Goal: Task Accomplishment & Management: Manage account settings

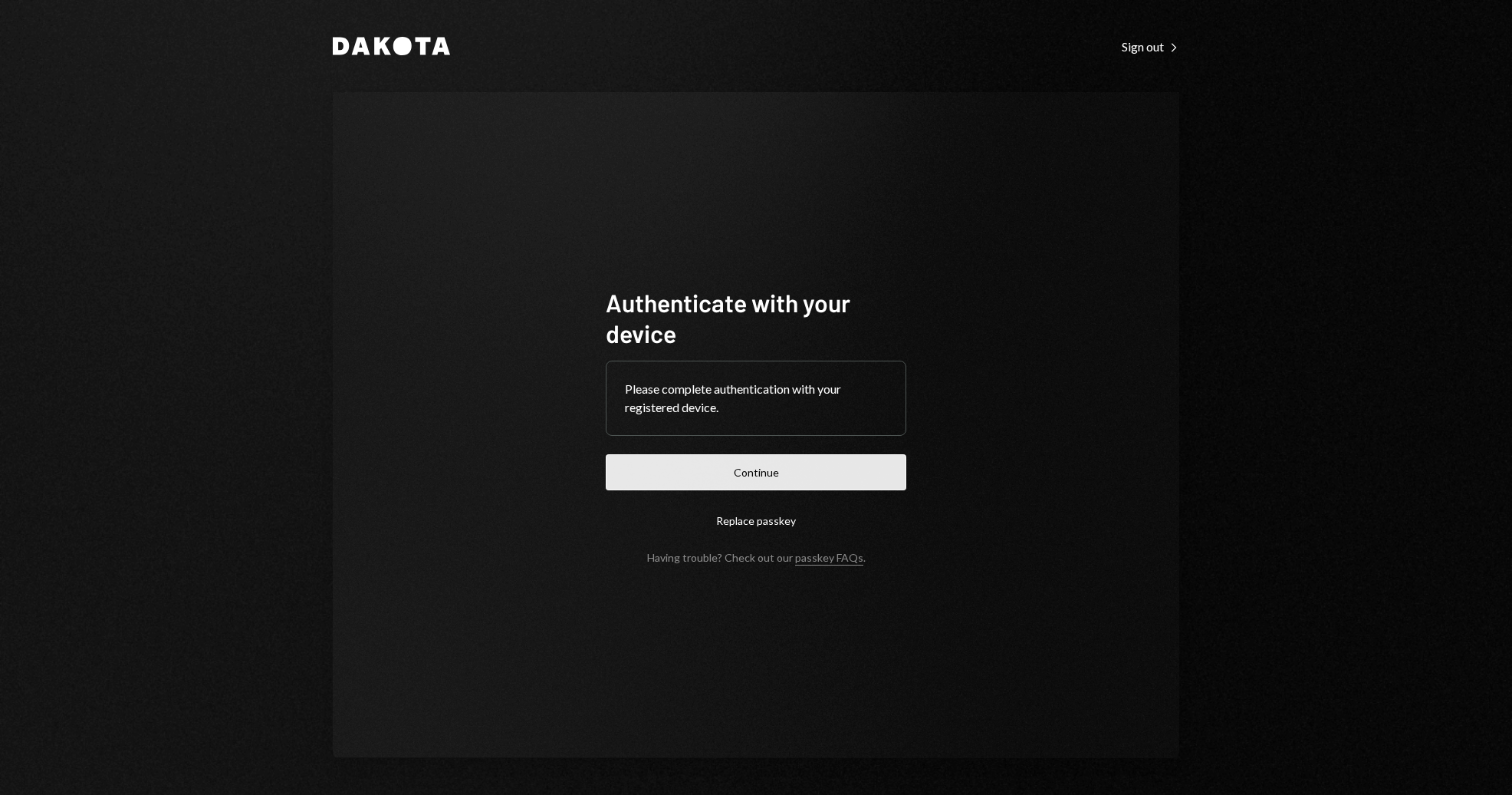
click at [754, 476] on button "Continue" at bounding box center [756, 472] width 301 height 36
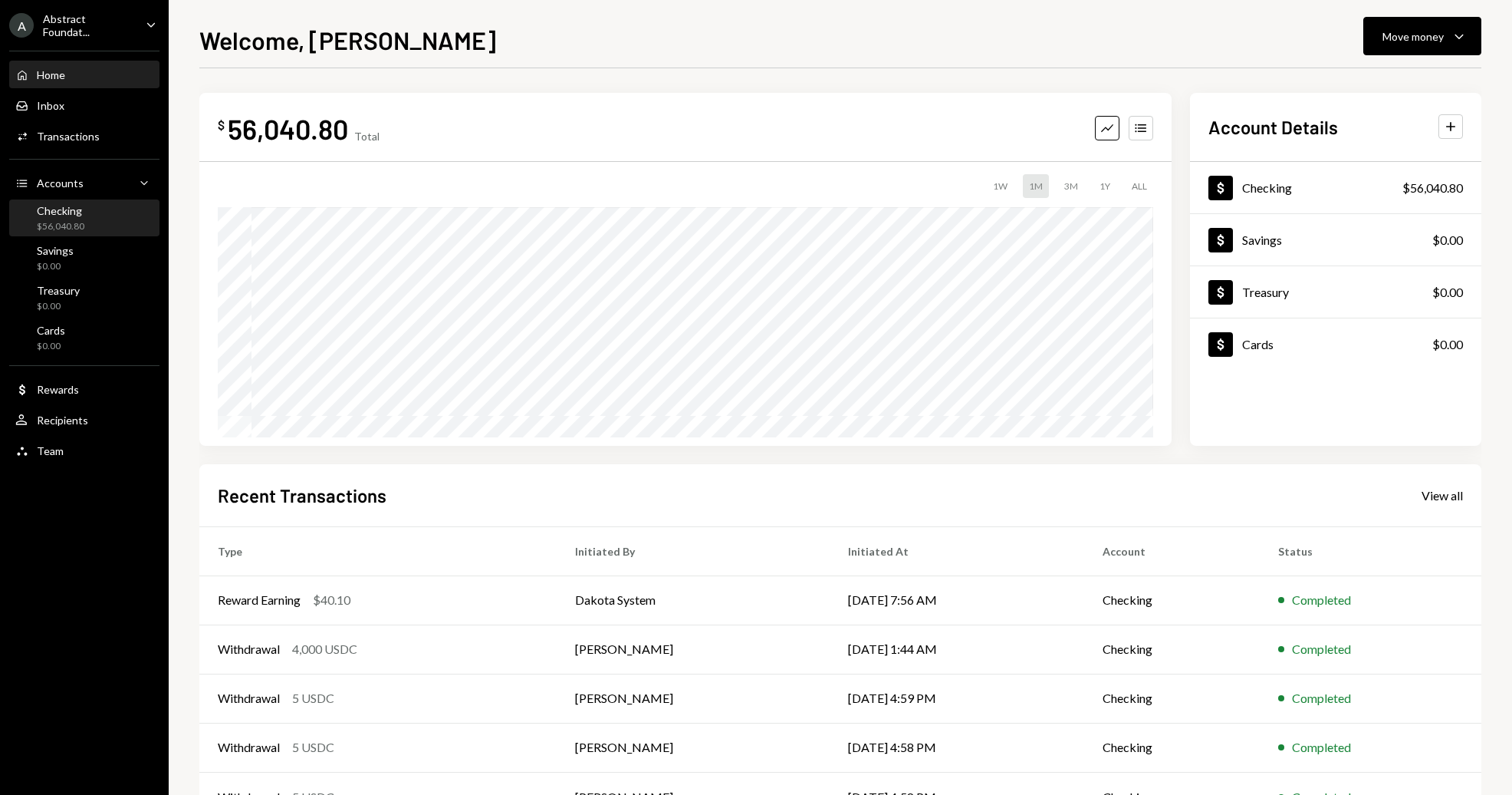
click at [72, 212] on div "Checking" at bounding box center [61, 211] width 48 height 13
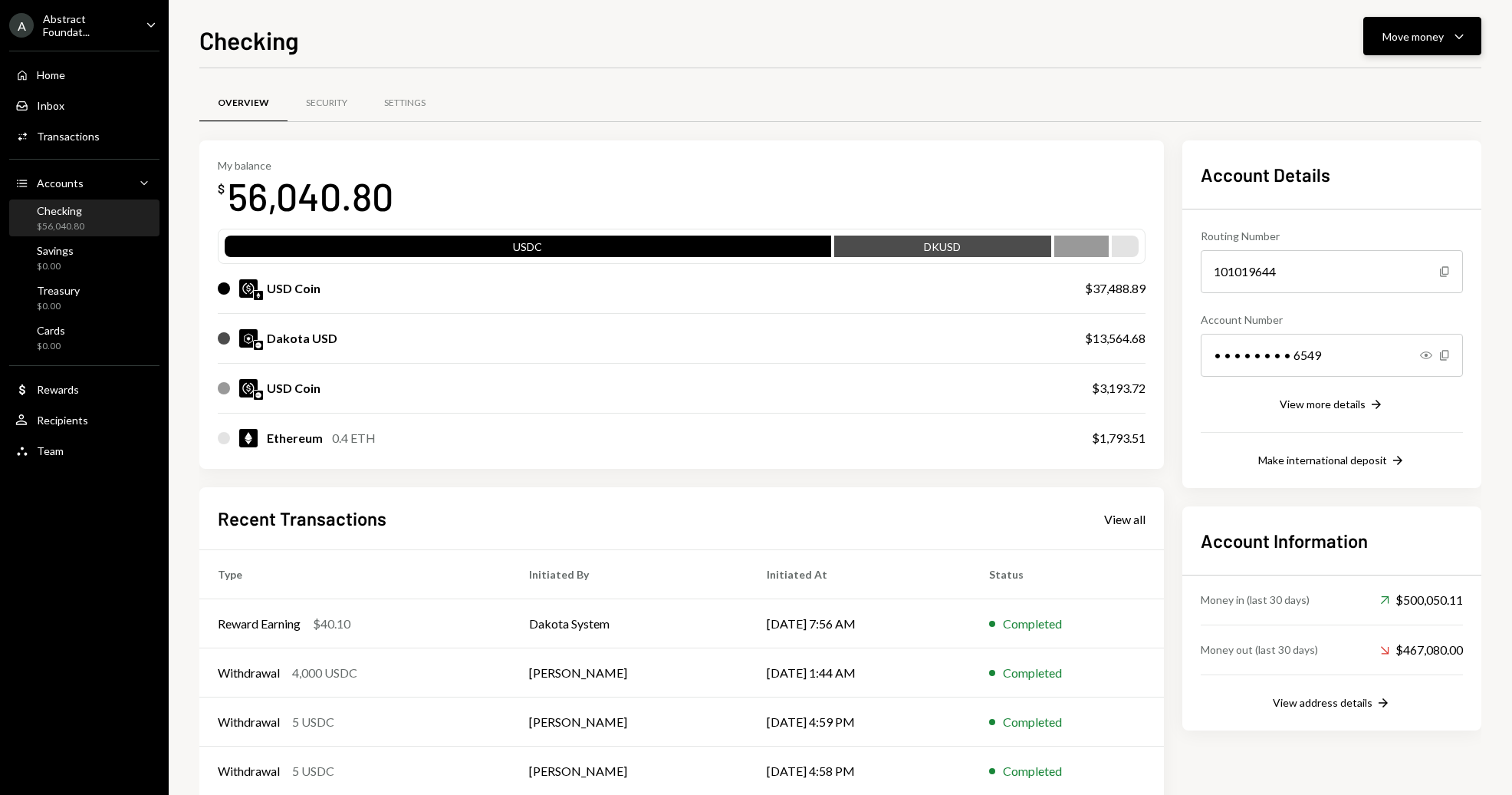
click at [1471, 24] on button "Move money Caret Down" at bounding box center [1422, 36] width 118 height 39
click at [1390, 158] on div "Deposit" at bounding box center [1410, 151] width 112 height 16
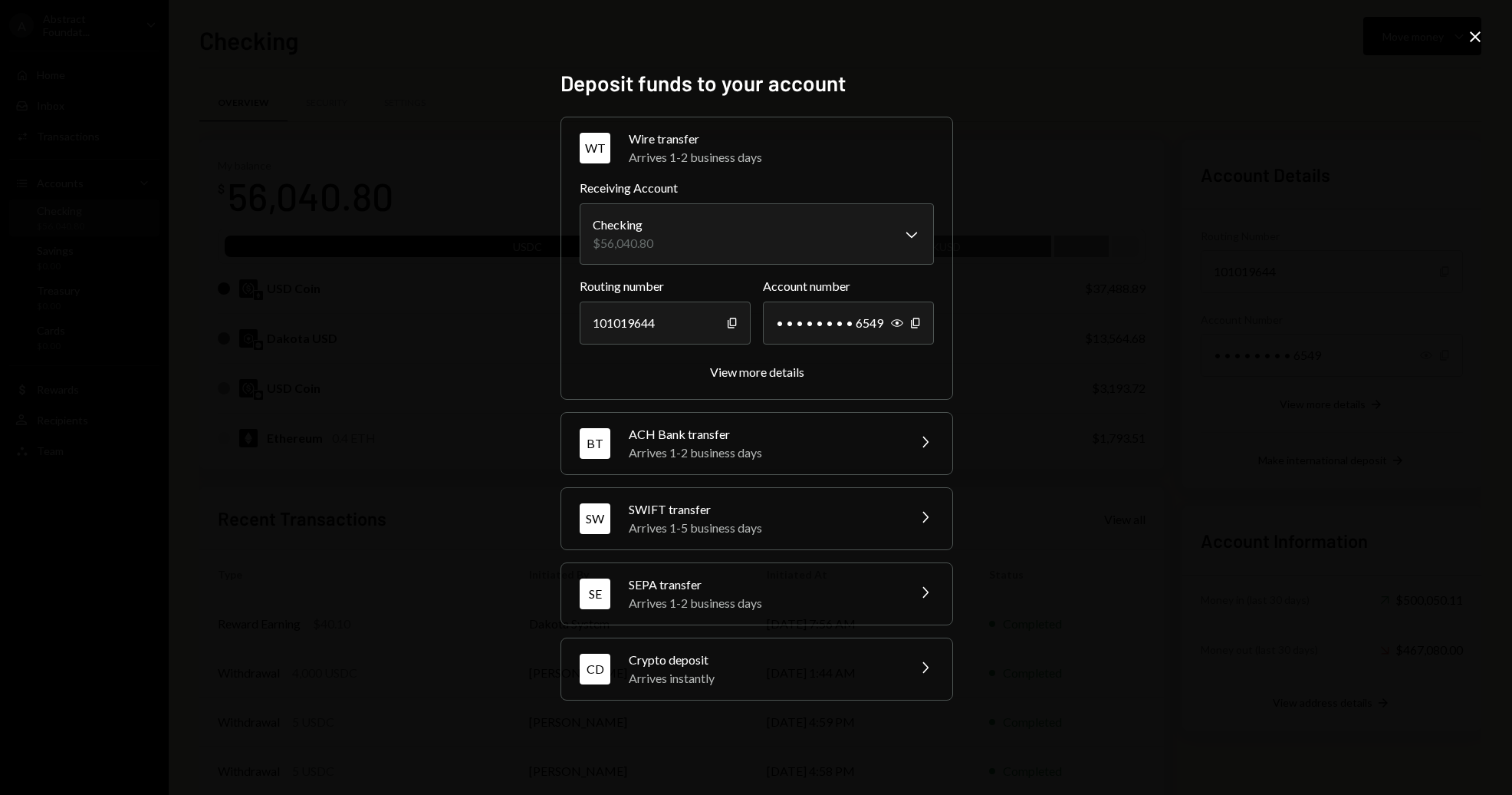
click at [792, 681] on div "Arrives instantly" at bounding box center [763, 679] width 268 height 19
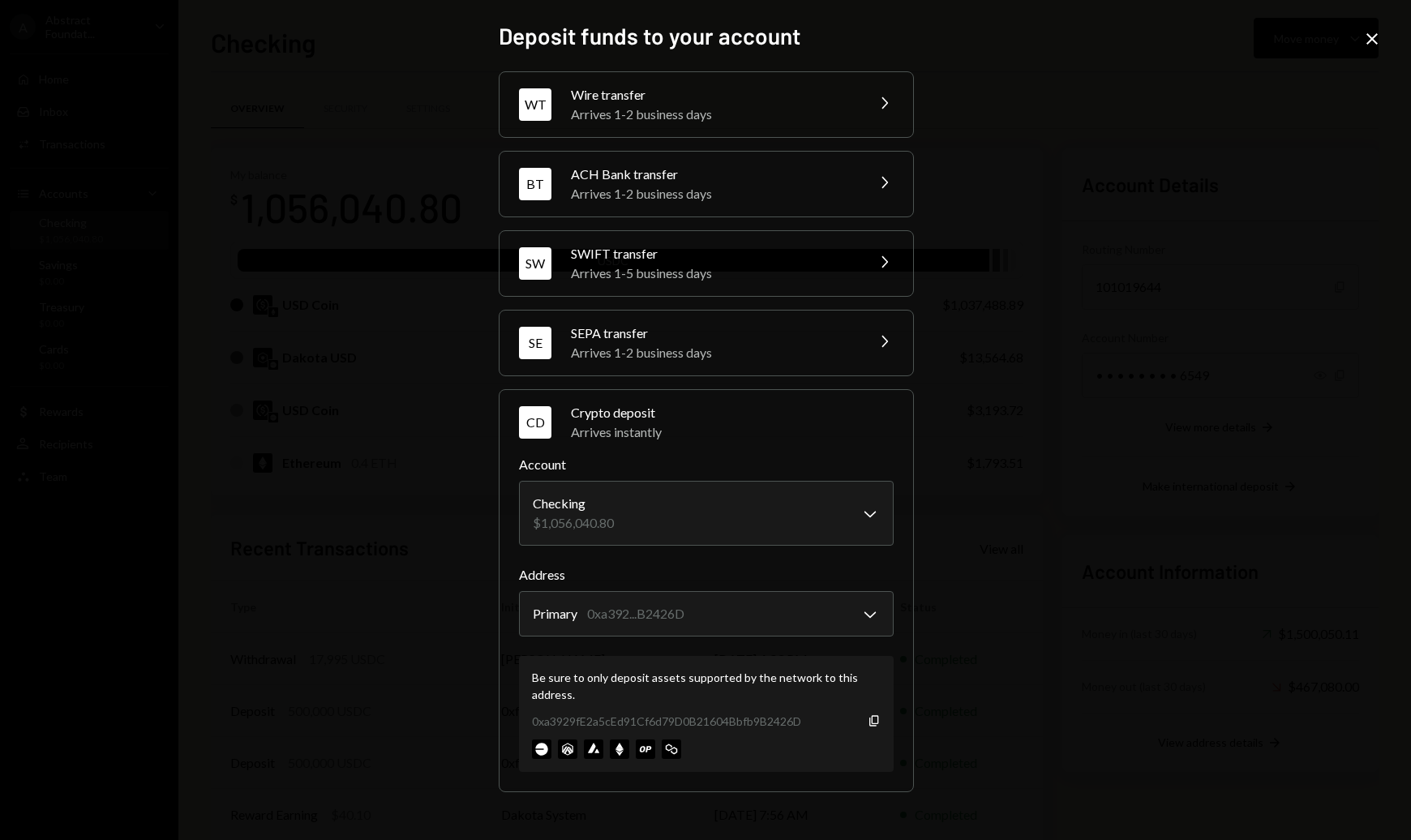
click at [1387, 42] on div "**********" at bounding box center [706, 420] width 1411 height 840
click at [1374, 42] on icon "Close" at bounding box center [1372, 39] width 20 height 20
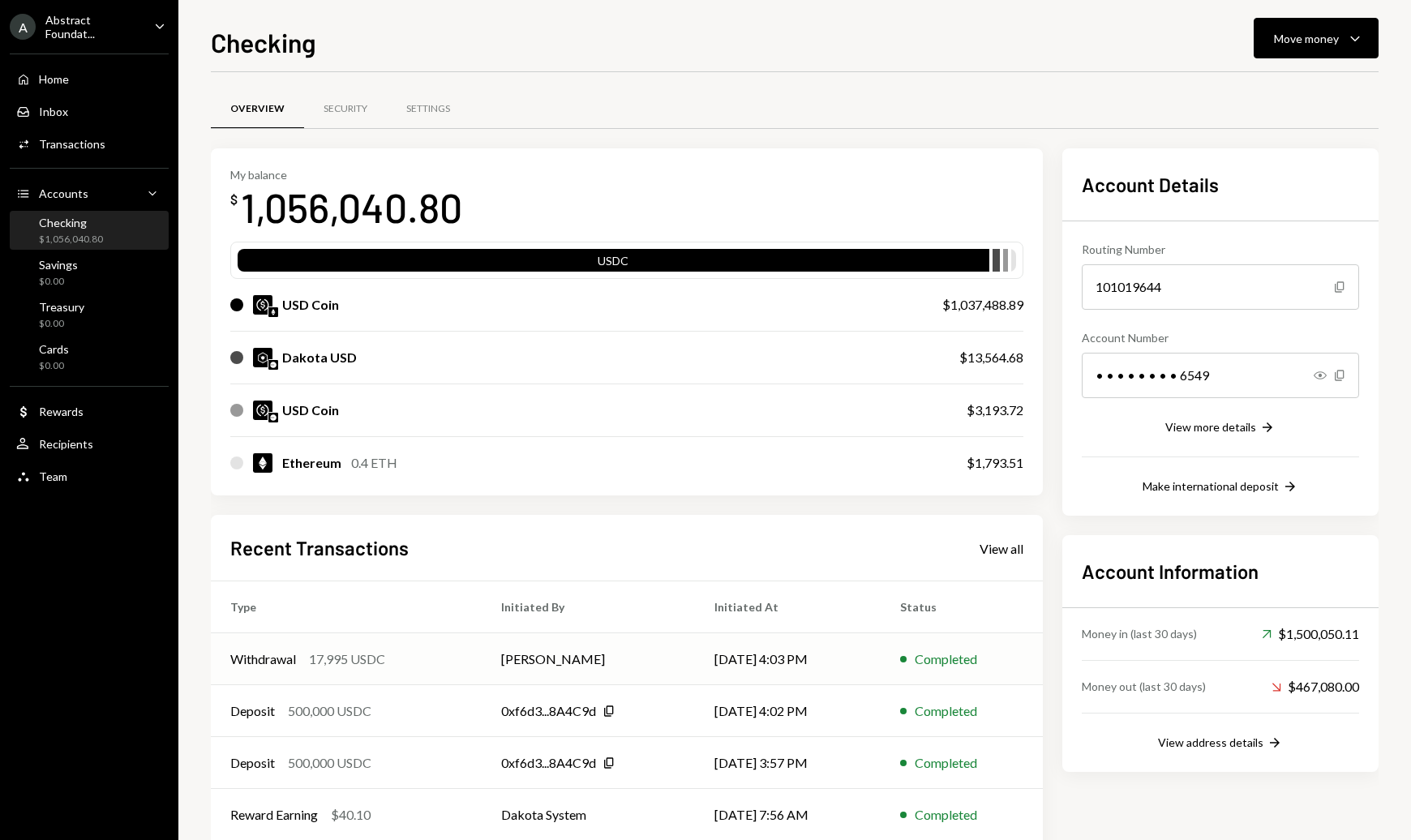
click at [410, 656] on div "Withdrawal 17,995 USDC" at bounding box center [346, 659] width 232 height 20
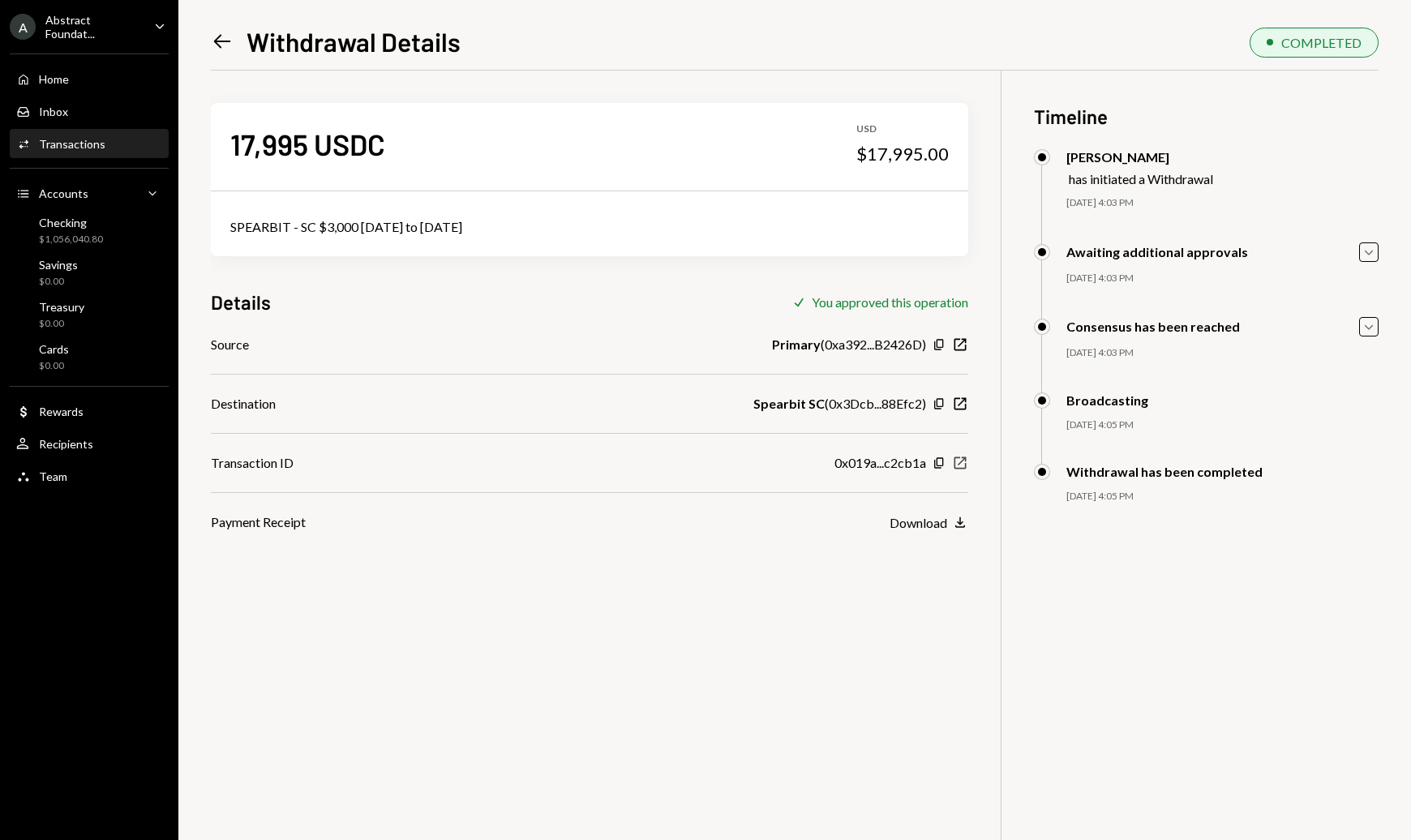
click at [963, 463] on icon "New Window" at bounding box center [960, 463] width 16 height 16
click at [220, 37] on icon at bounding box center [222, 42] width 17 height 14
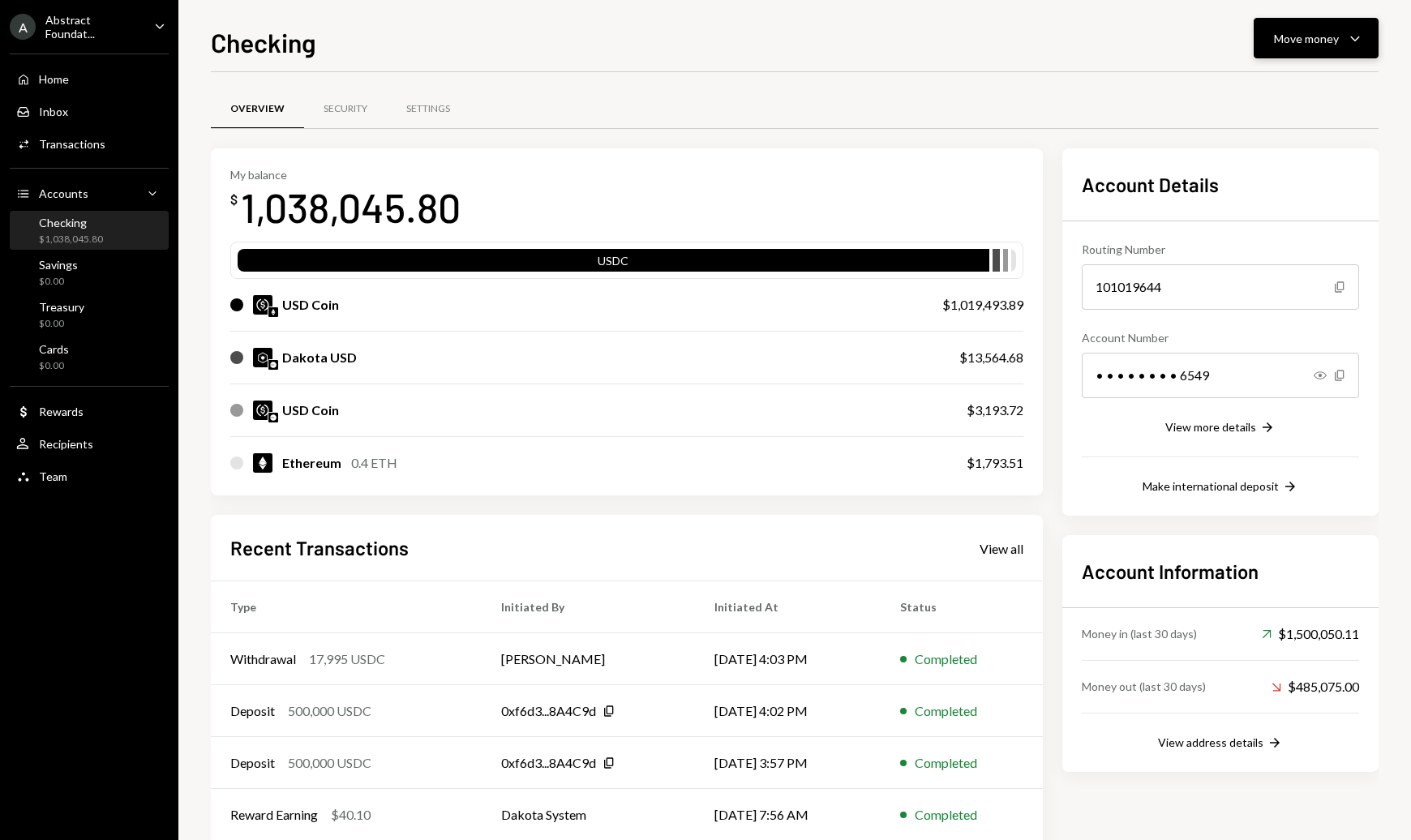
click at [1286, 48] on button "Move money Caret Down" at bounding box center [1315, 38] width 125 height 41
click at [1278, 93] on div "Send" at bounding box center [1303, 87] width 118 height 17
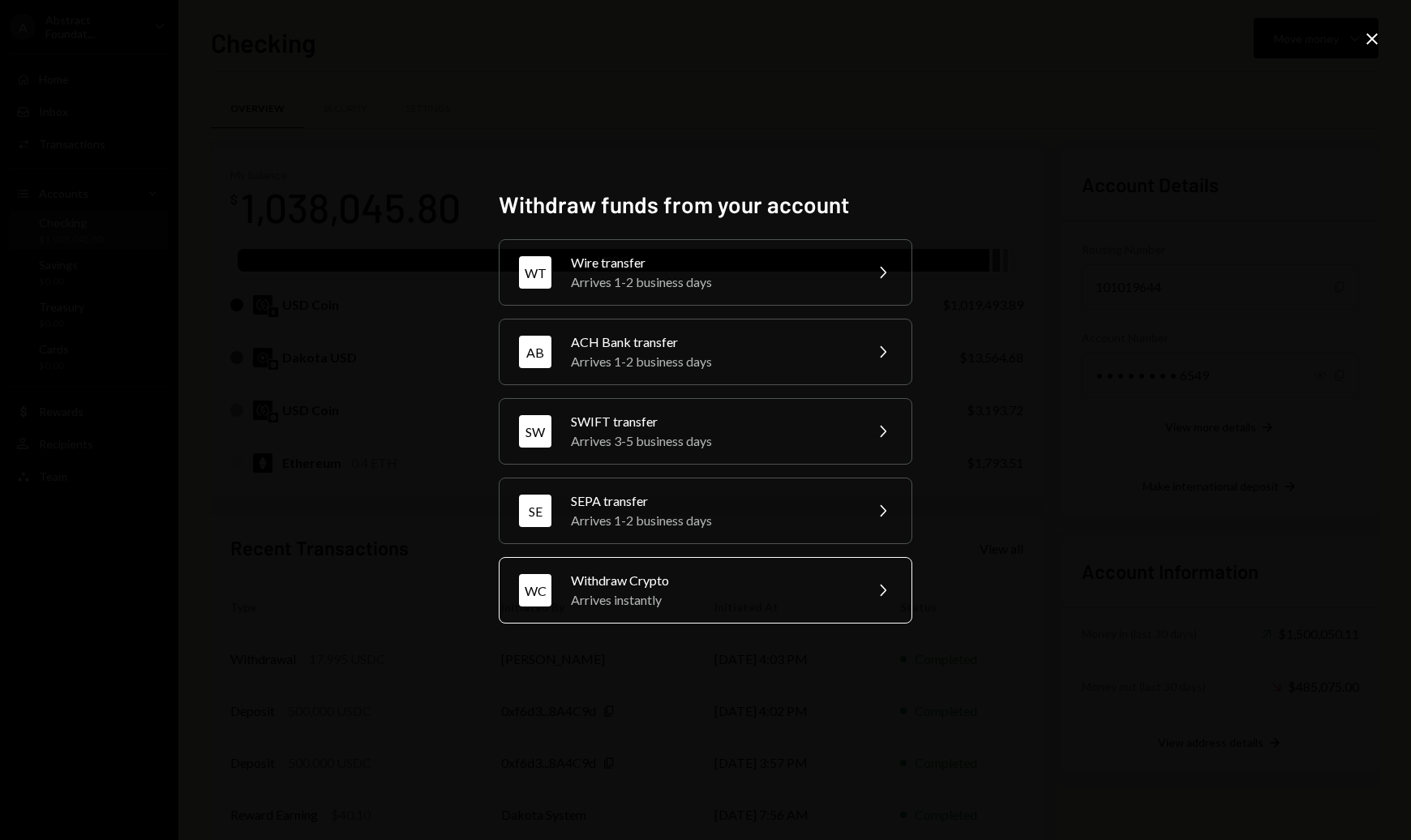
click at [676, 609] on div "Arrives instantly" at bounding box center [712, 600] width 282 height 20
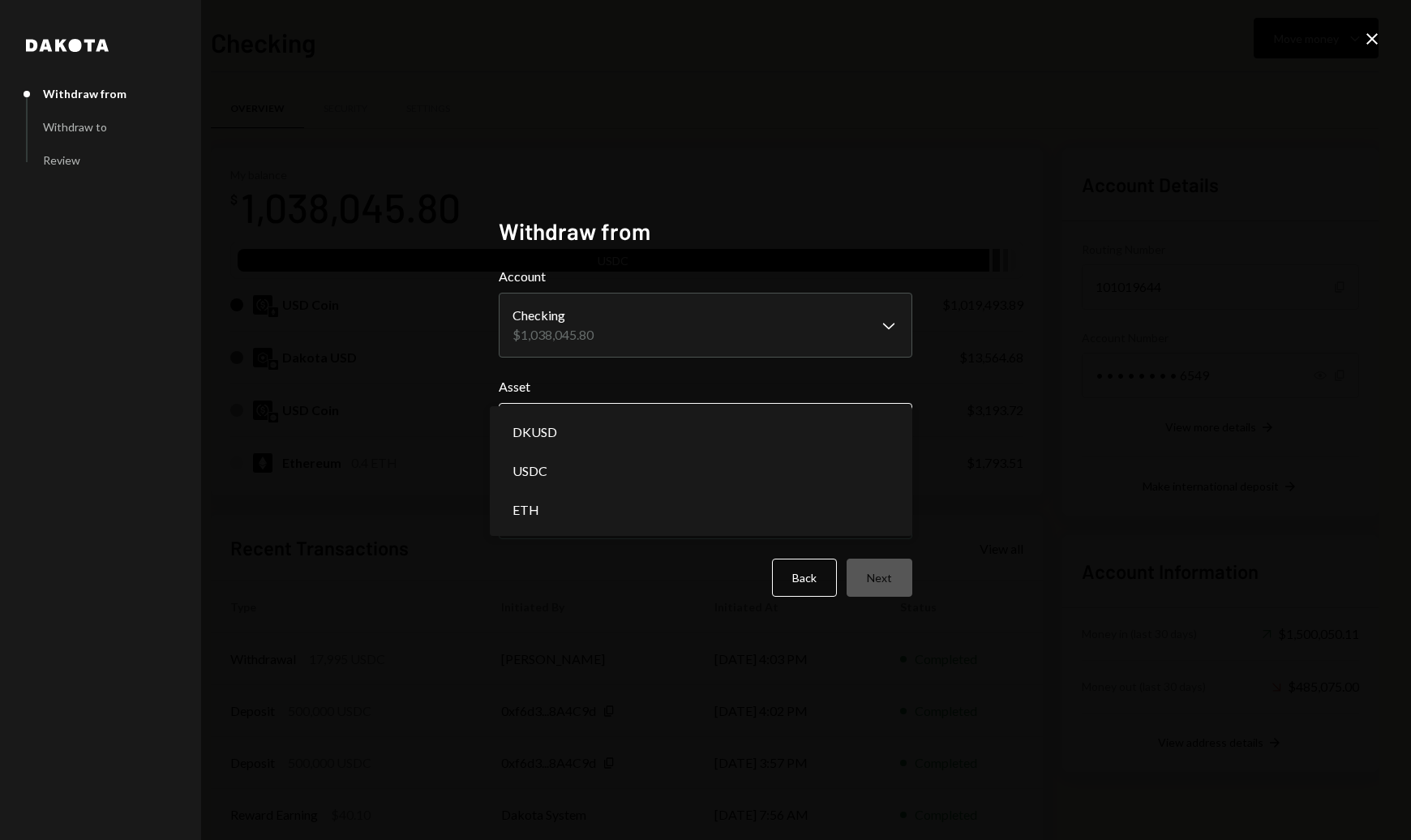
click at [638, 416] on body "A Abstract Foundat... Caret Down Home Home Inbox Inbox Activities Transactions …" at bounding box center [706, 420] width 1411 height 840
select select "****"
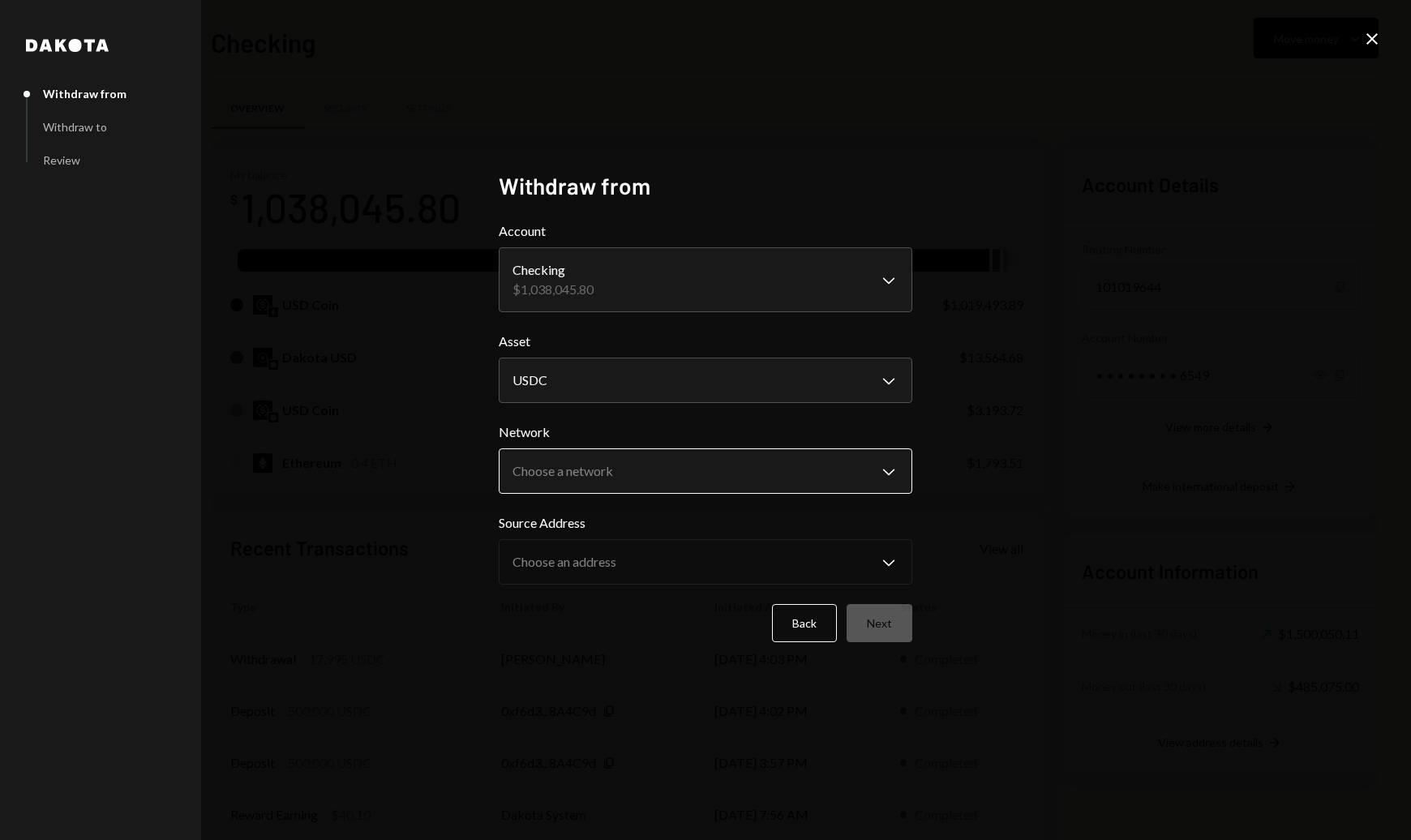
click at [732, 468] on body "A Abstract Foundat... Caret Down Home Home Inbox Inbox Activities Transactions …" at bounding box center [706, 420] width 1411 height 840
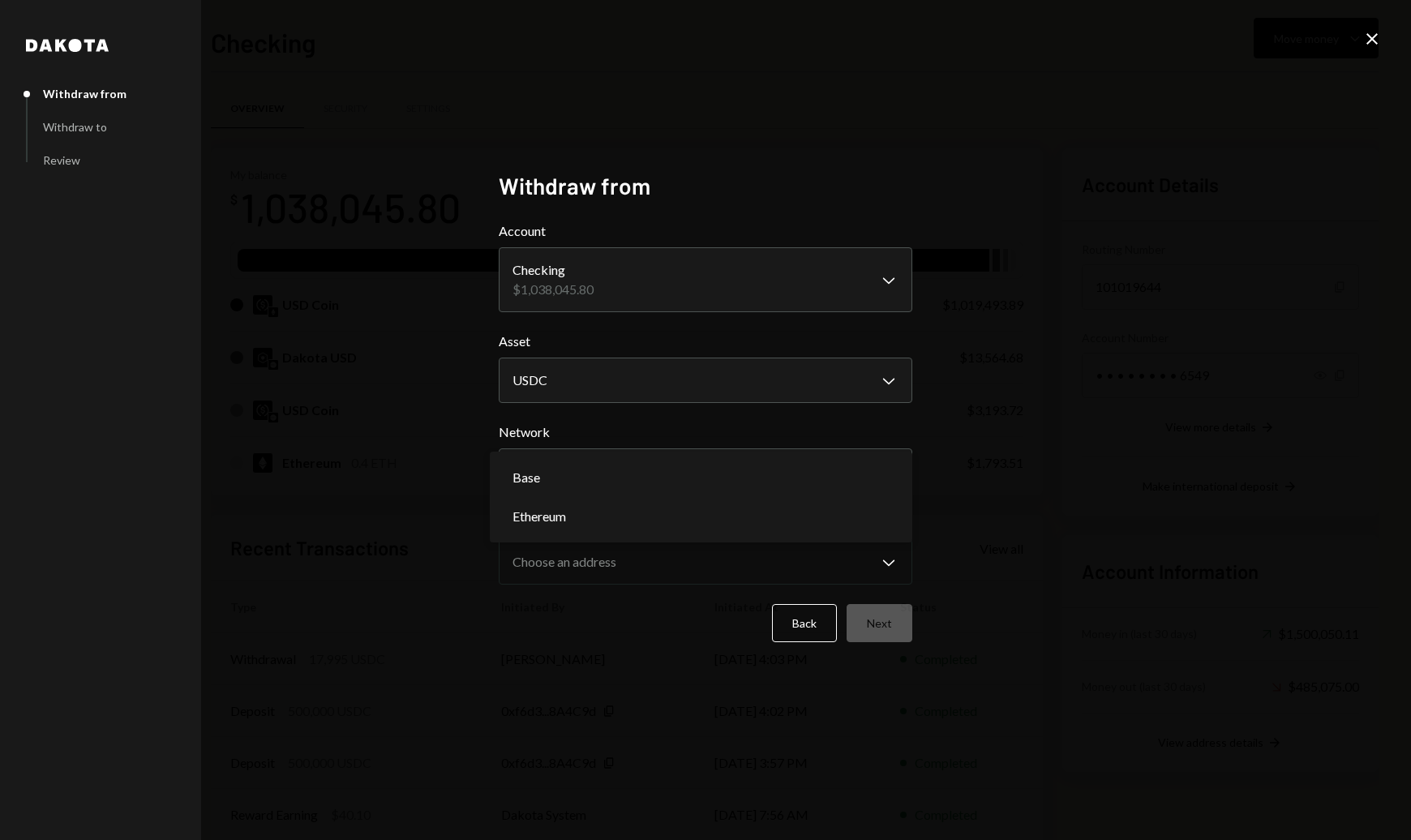
select select "**********"
drag, startPoint x: 694, startPoint y: 506, endPoint x: 719, endPoint y: 509, distance: 25.2
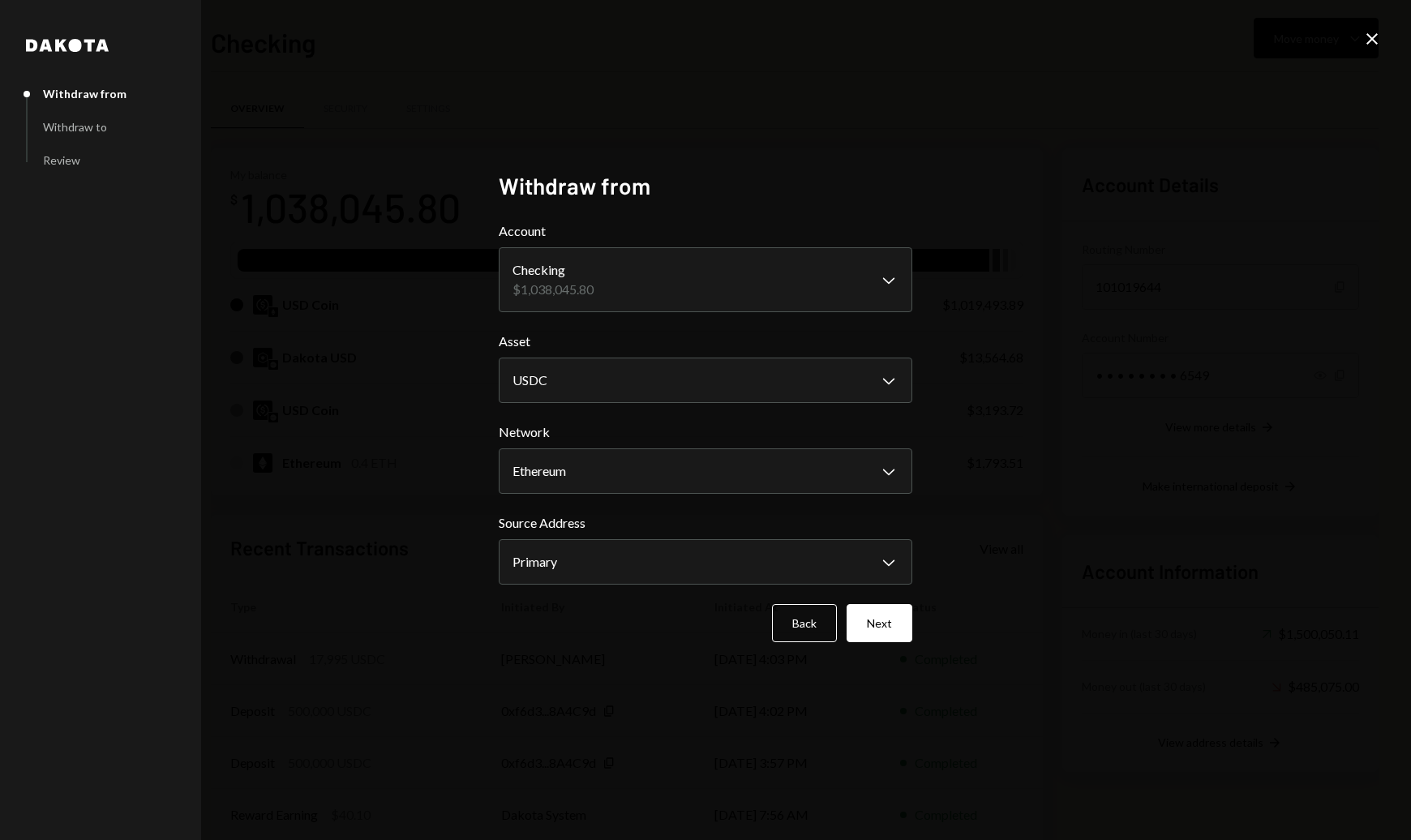
click at [876, 618] on button "Next" at bounding box center [879, 622] width 66 height 38
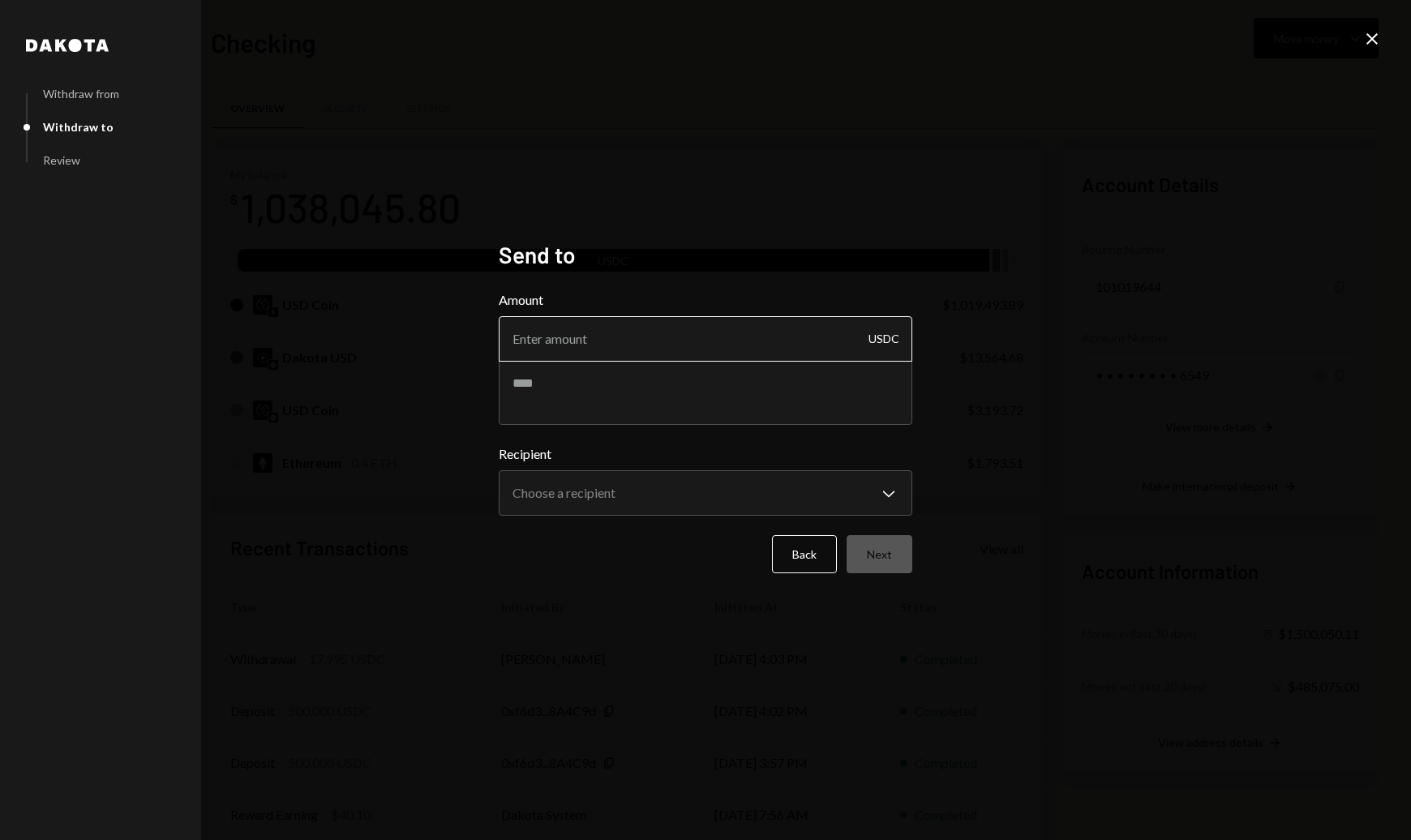
drag, startPoint x: 688, startPoint y: 345, endPoint x: 730, endPoint y: 354, distance: 43.0
click at [717, 348] on input "Amount" at bounding box center [706, 339] width 414 height 46
type input "17995"
click at [717, 414] on textarea at bounding box center [706, 393] width 414 height 65
type textarea "**********"
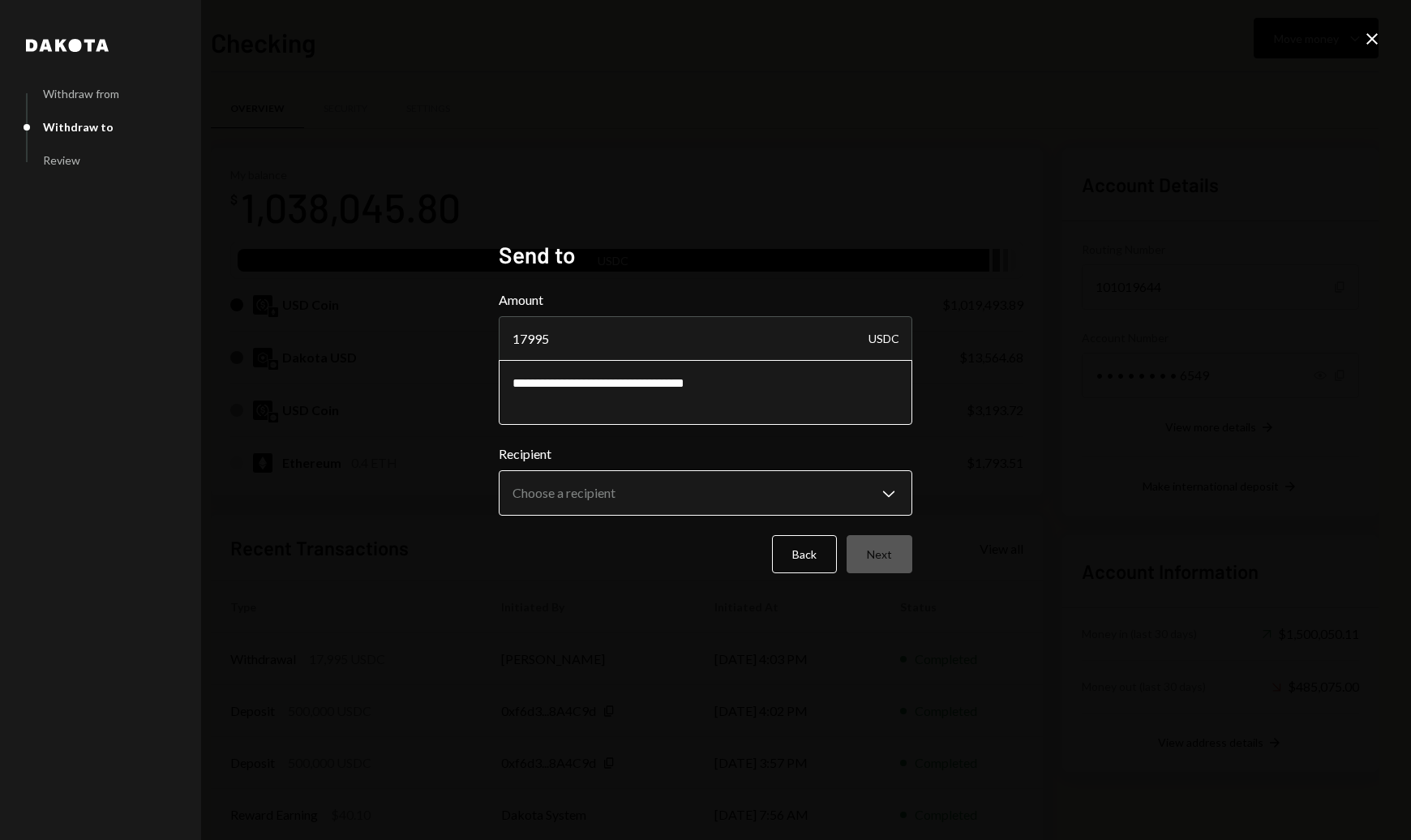
click at [734, 482] on body "A Abstract Foundat... Caret Down Home Home Inbox Inbox Activities Transactions …" at bounding box center [706, 420] width 1411 height 840
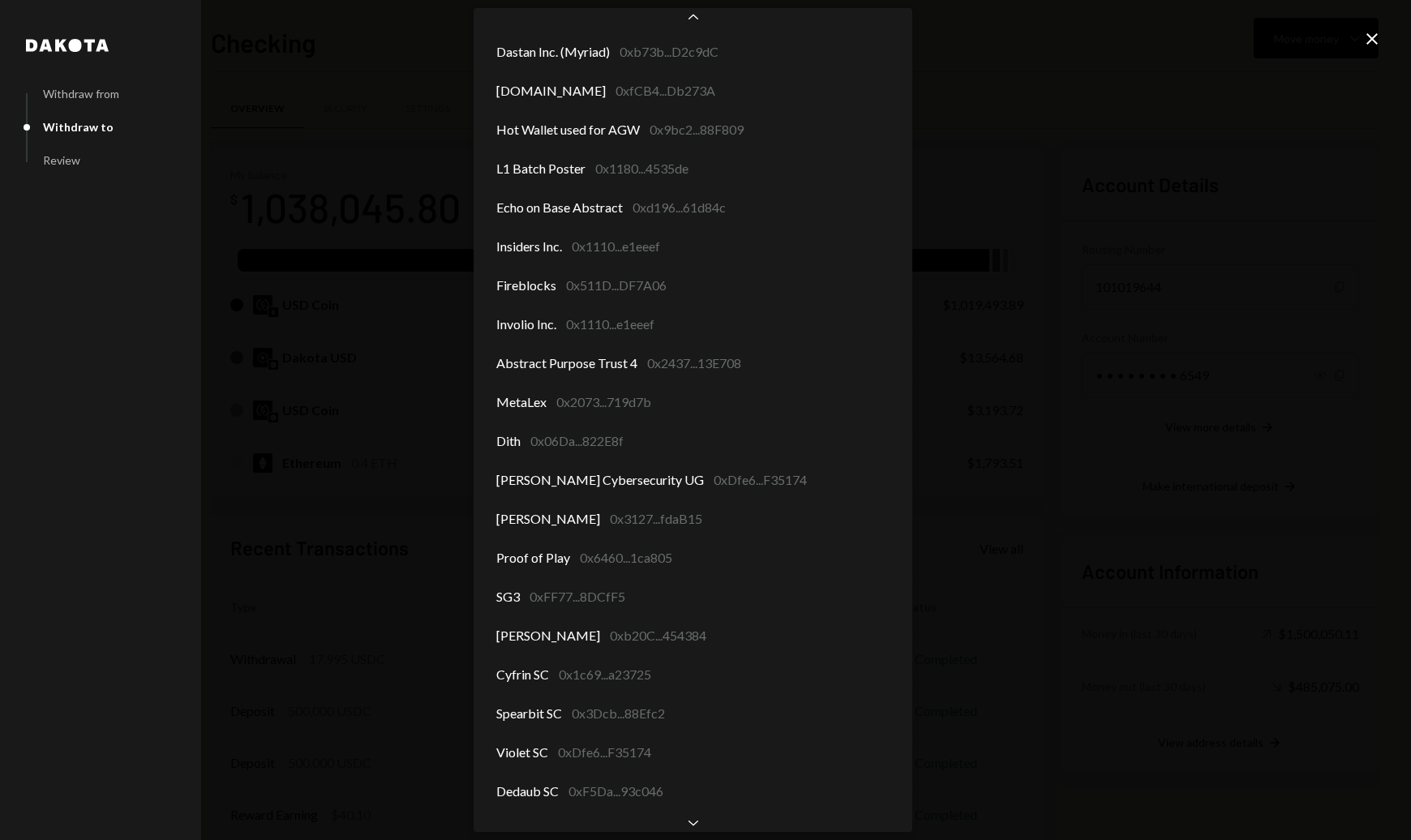
scroll to position [999, 0]
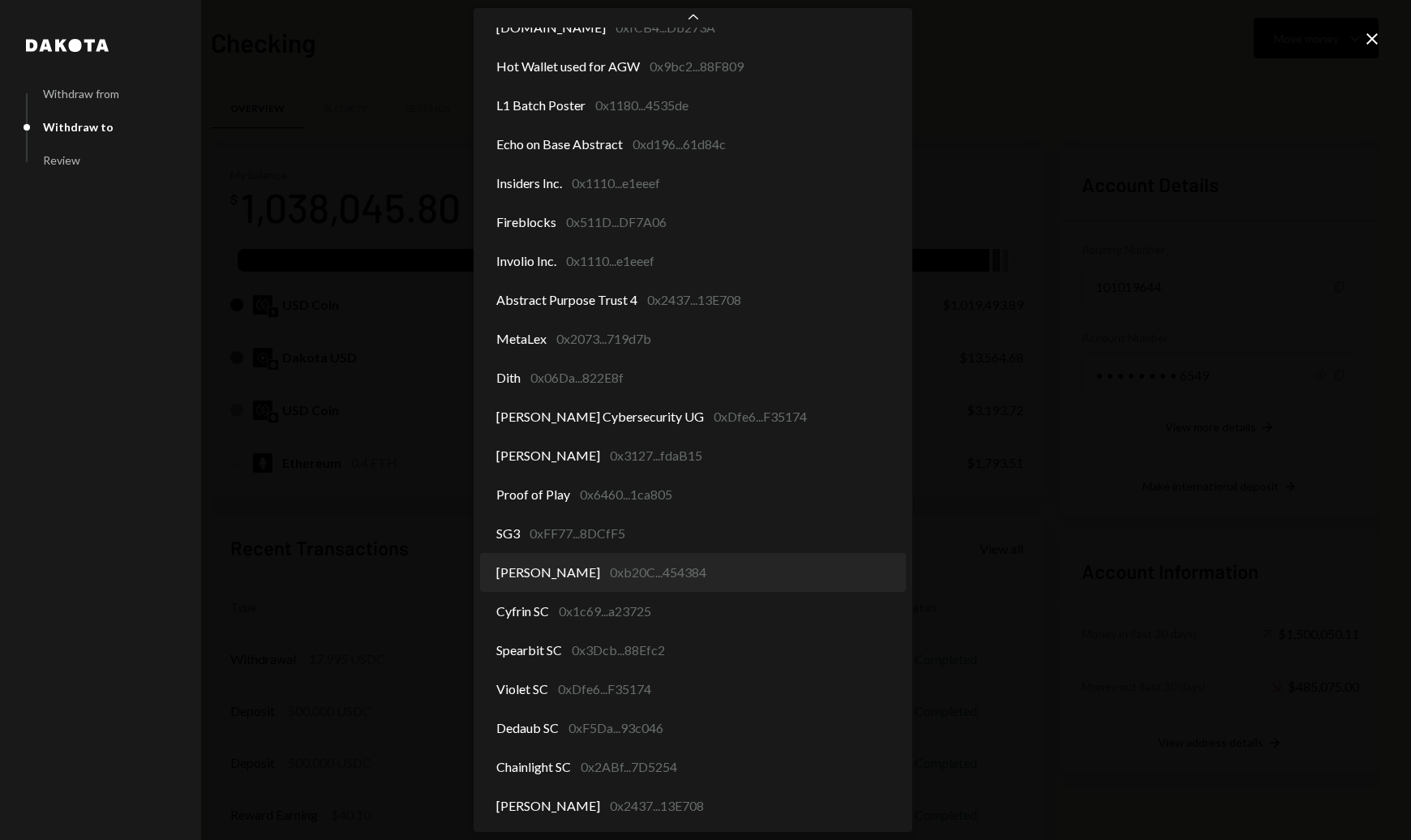
select select "**********"
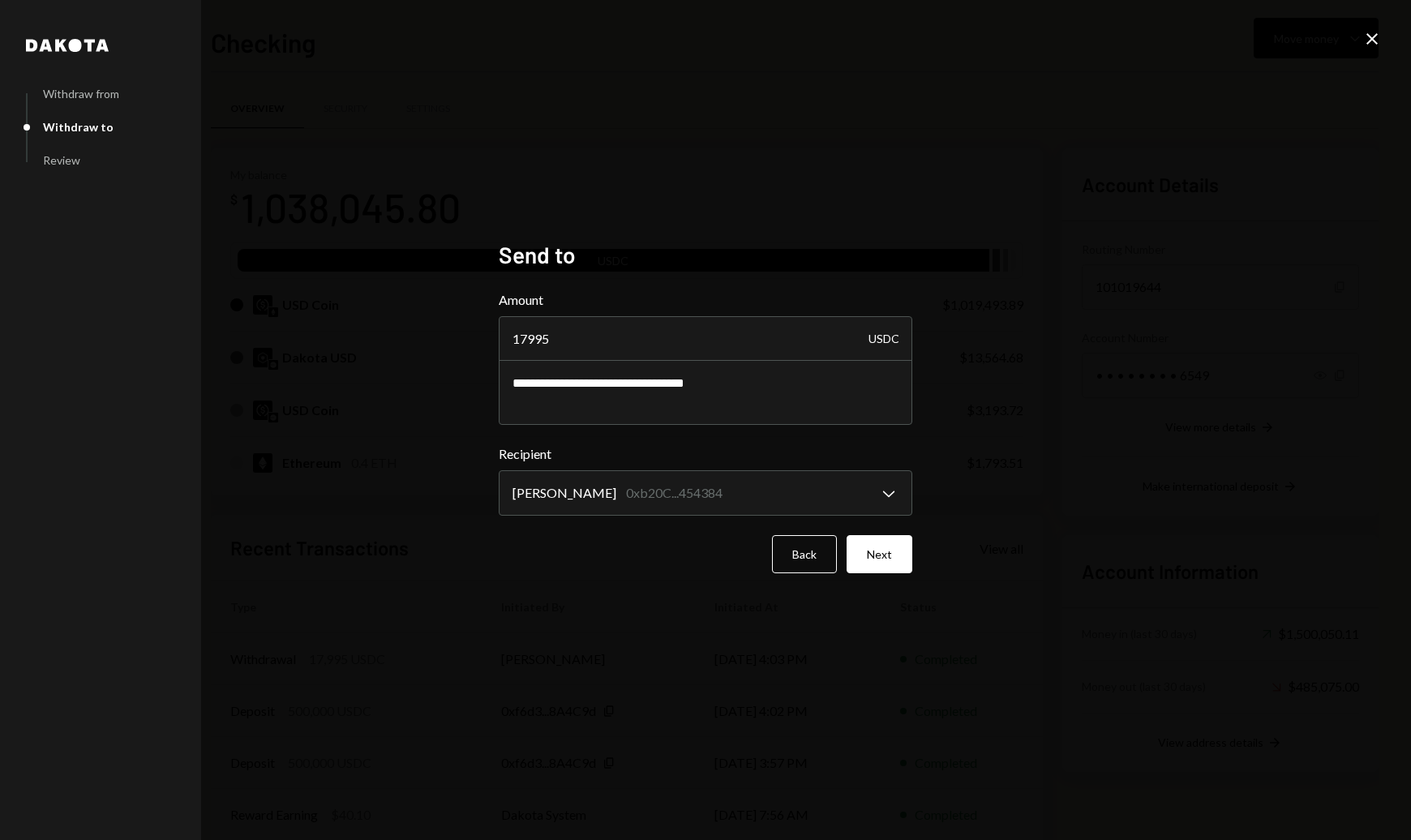
click at [878, 561] on button "Next" at bounding box center [879, 554] width 66 height 38
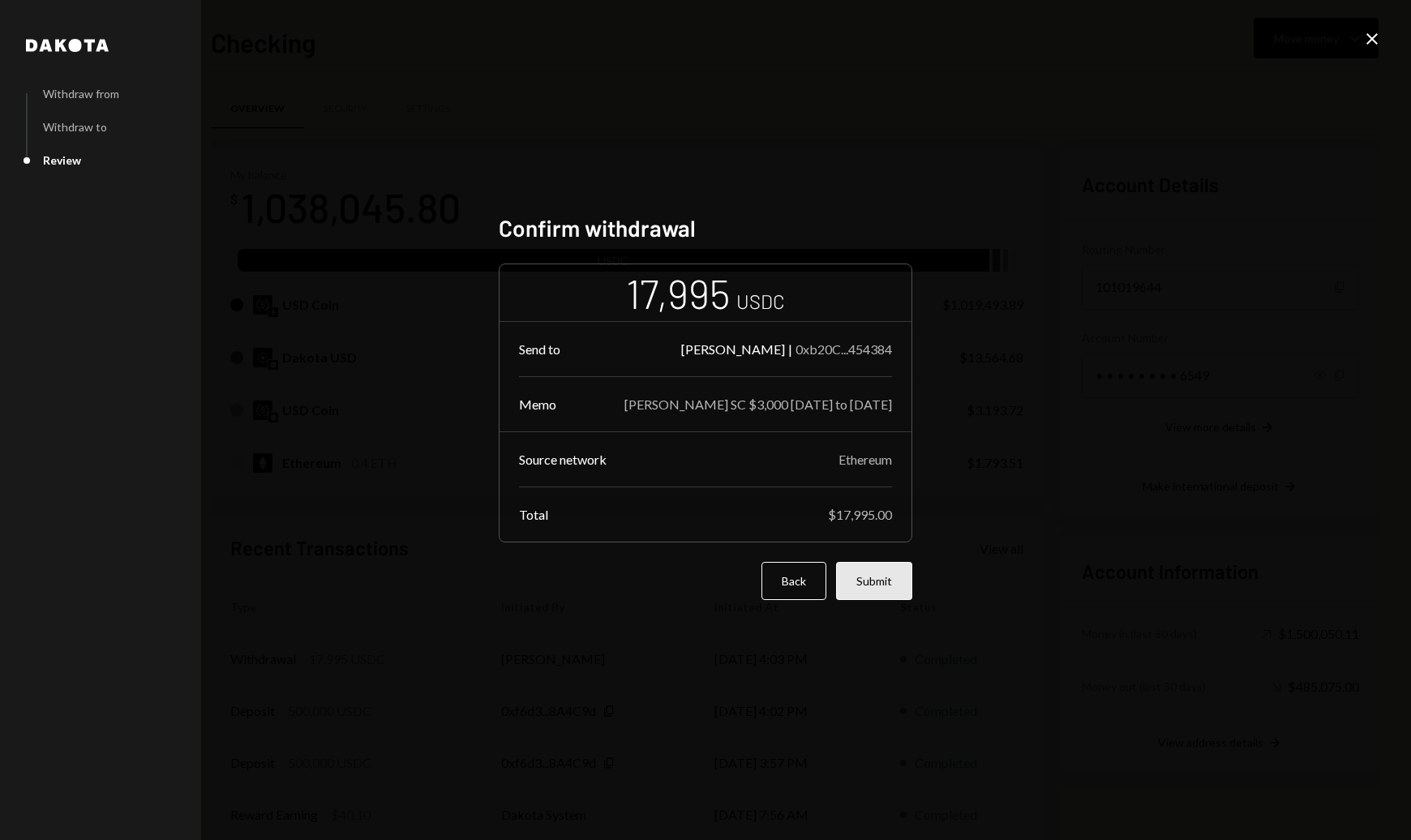
click at [881, 583] on button "Submit" at bounding box center [874, 581] width 77 height 38
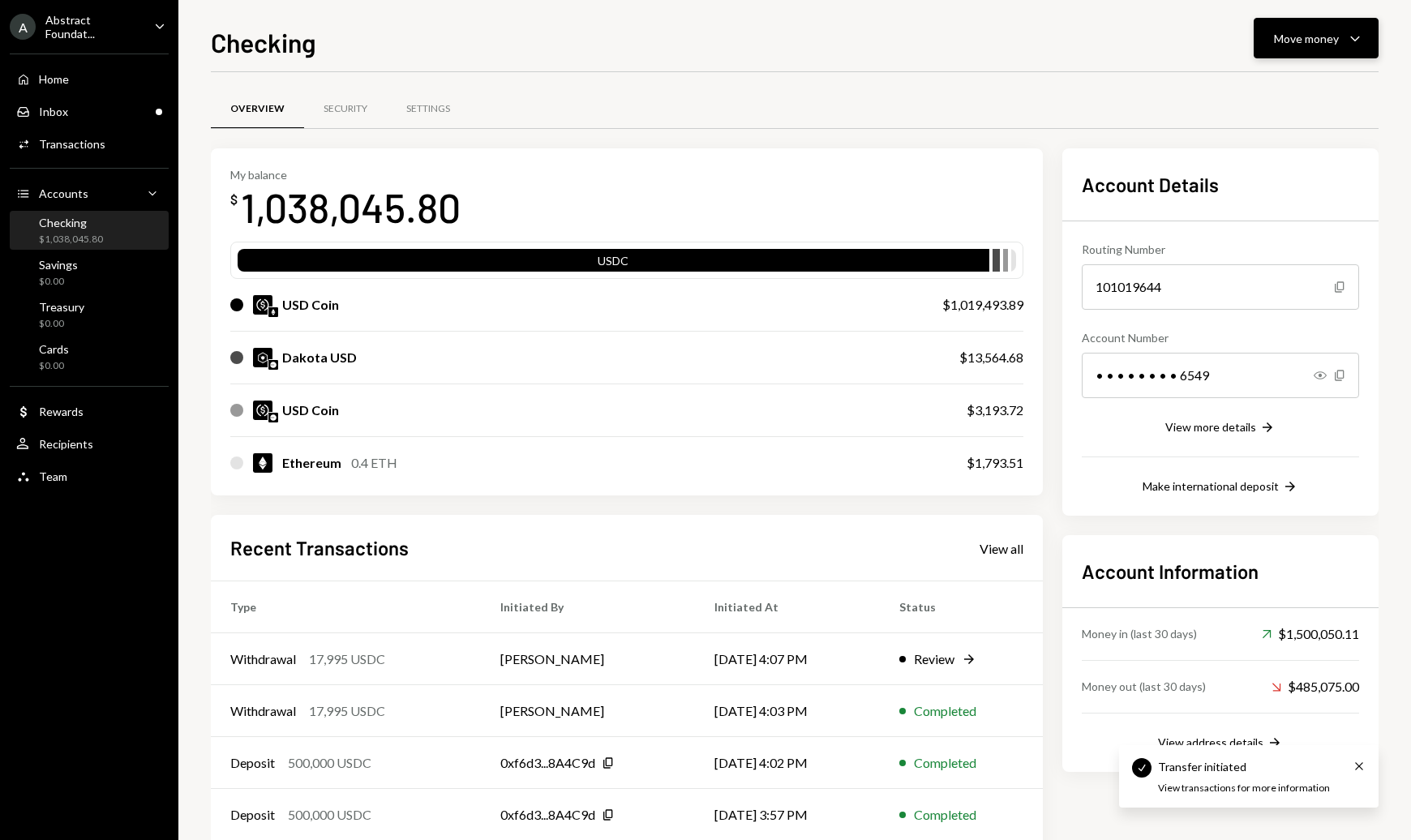
click at [1340, 35] on div "Move money Caret Down" at bounding box center [1315, 38] width 84 height 20
click at [1309, 86] on div "Send" at bounding box center [1303, 87] width 118 height 17
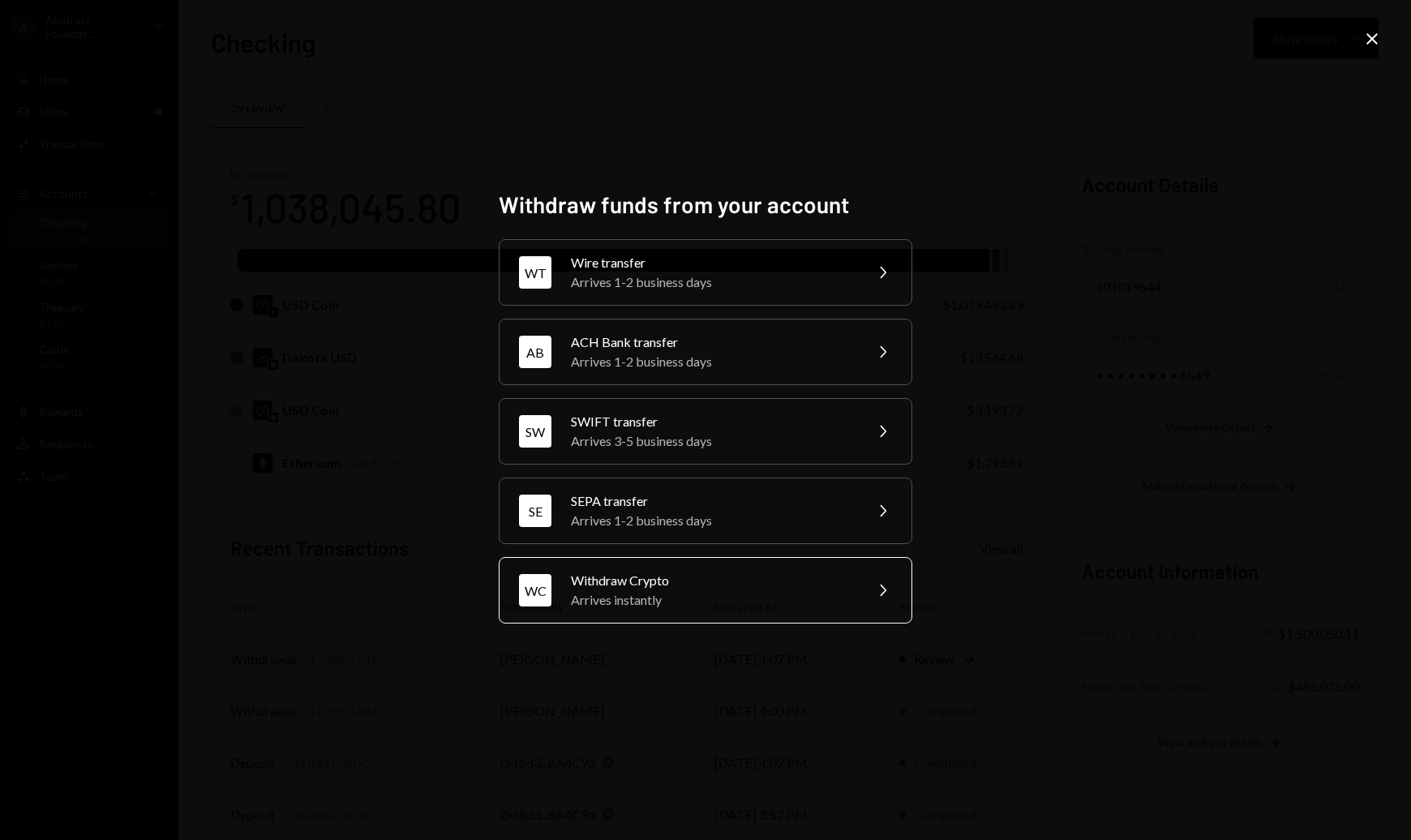
click at [672, 609] on div "Arrives instantly" at bounding box center [712, 600] width 282 height 20
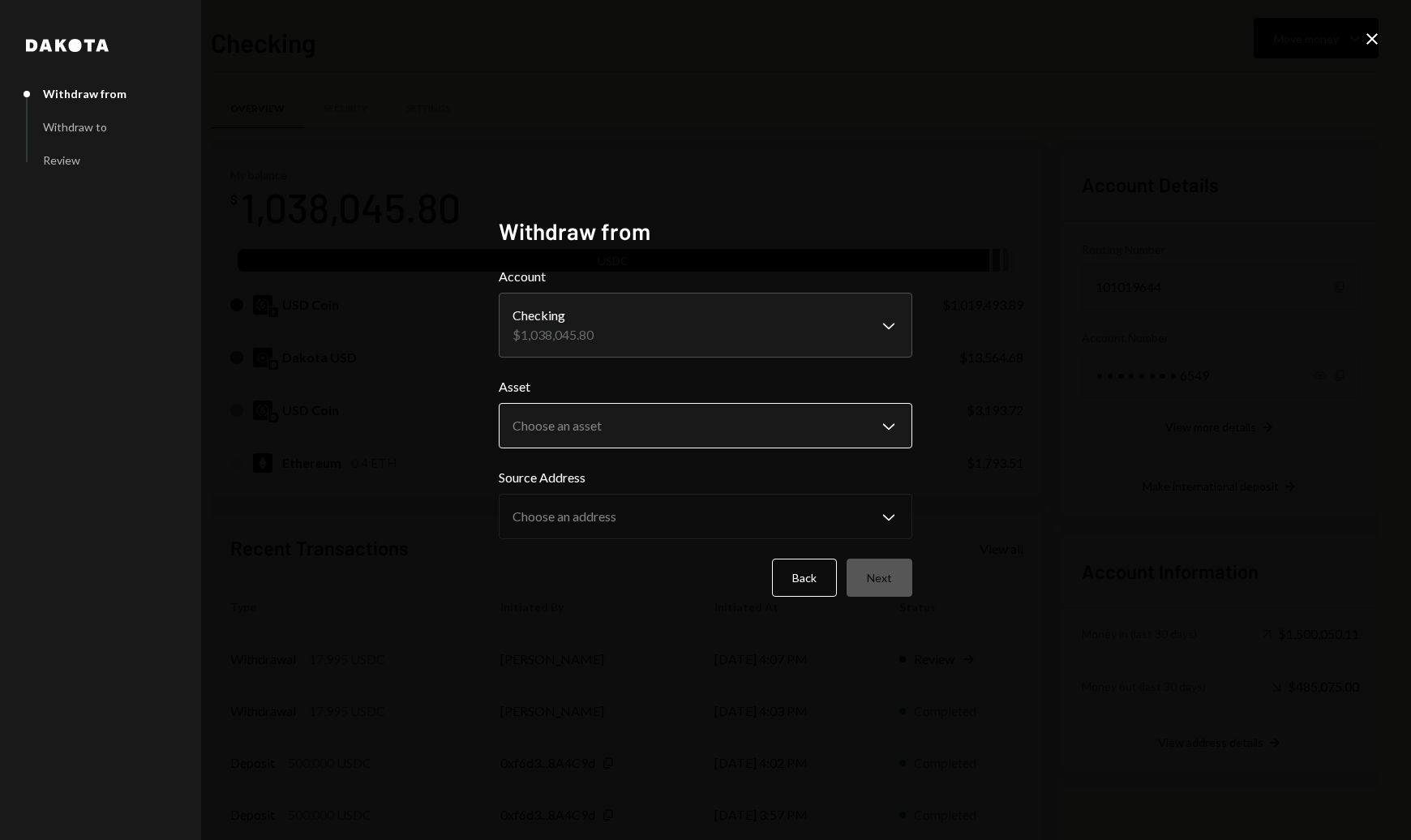
click at [703, 442] on body "A Abstract Foundat... Caret Down Home Home Inbox Inbox Activities Transactions …" at bounding box center [706, 420] width 1411 height 840
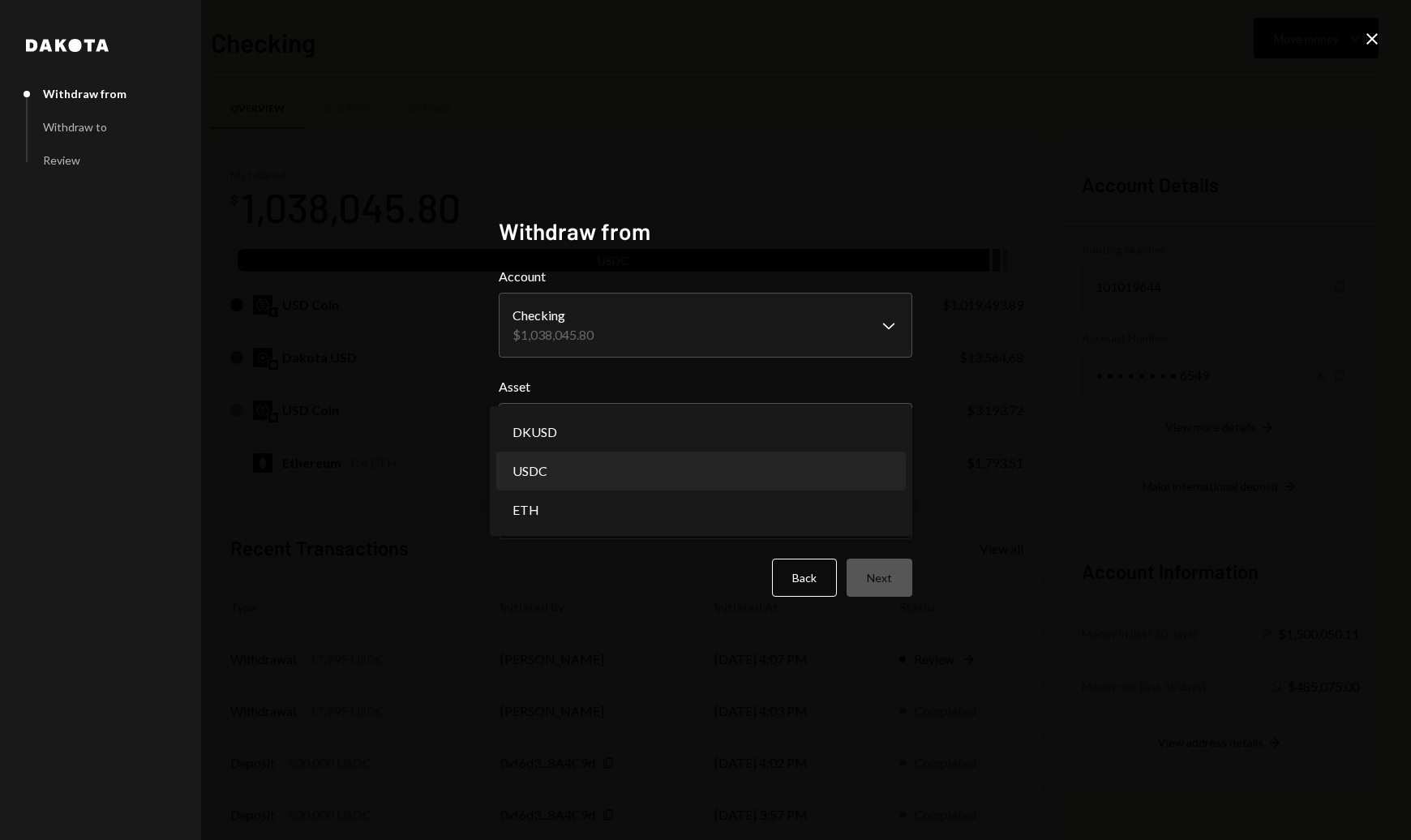
select select "****"
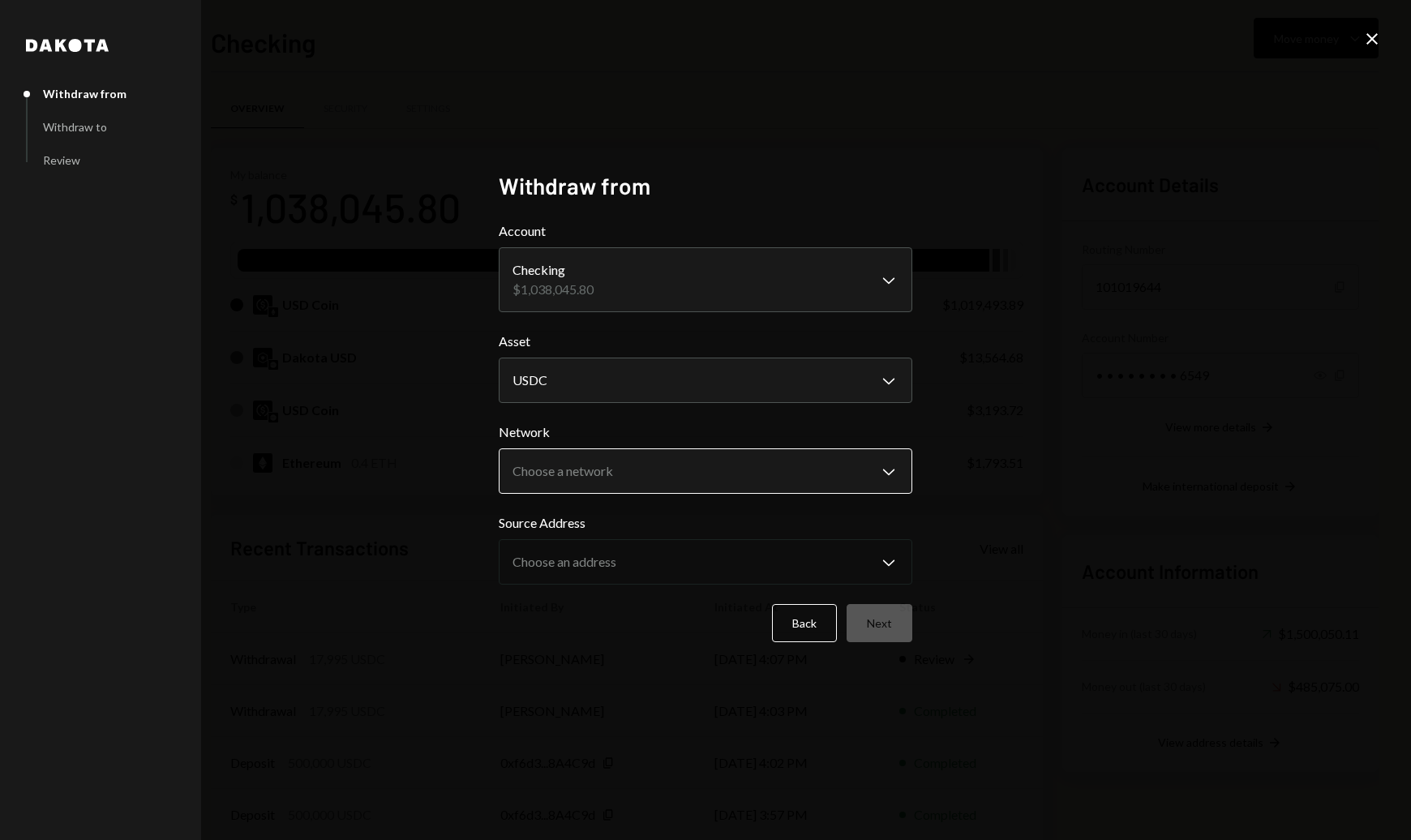
click at [793, 486] on body "A Abstract Foundat... Caret Down Home Home Inbox Inbox Activities Transactions …" at bounding box center [706, 420] width 1411 height 840
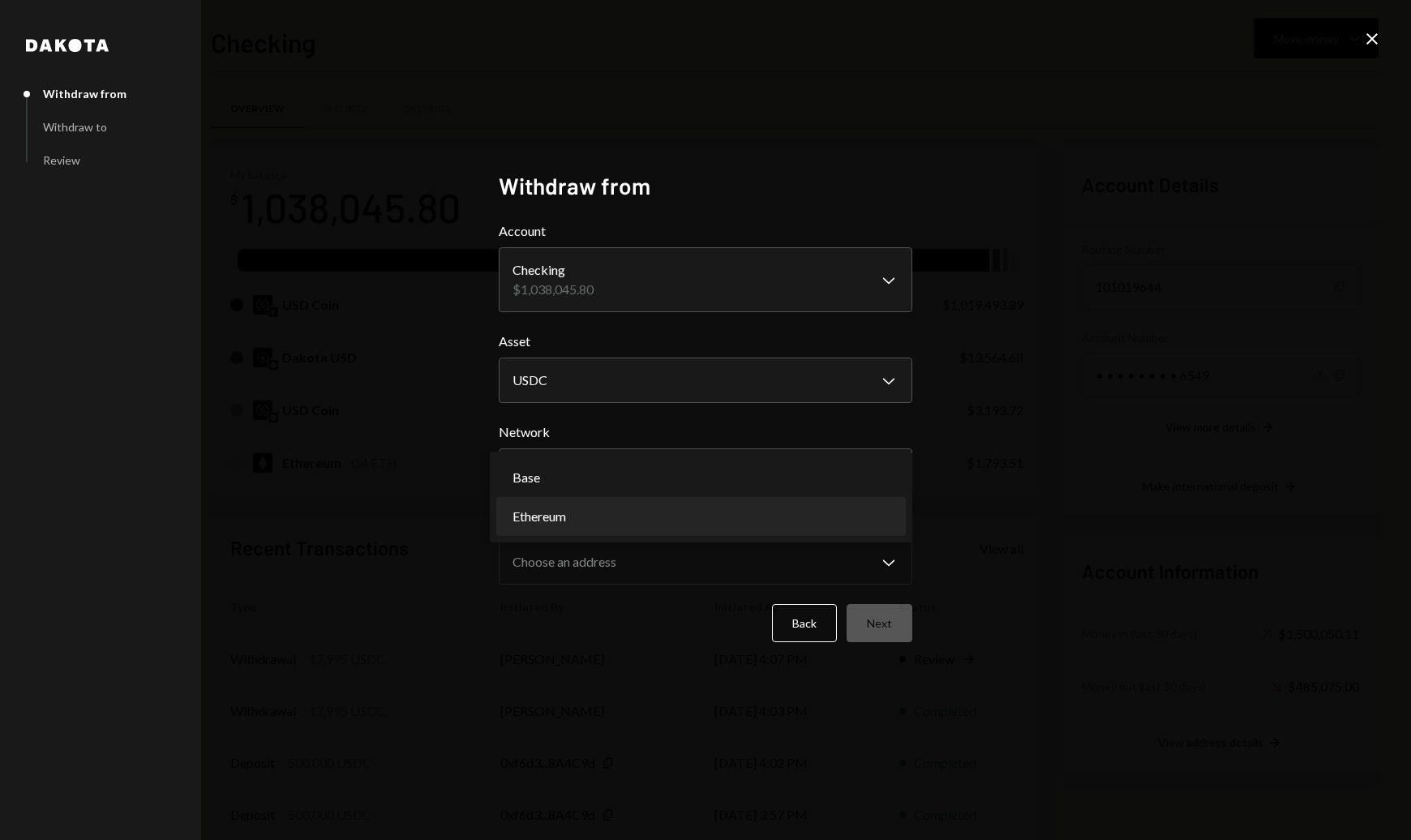
select select "**********"
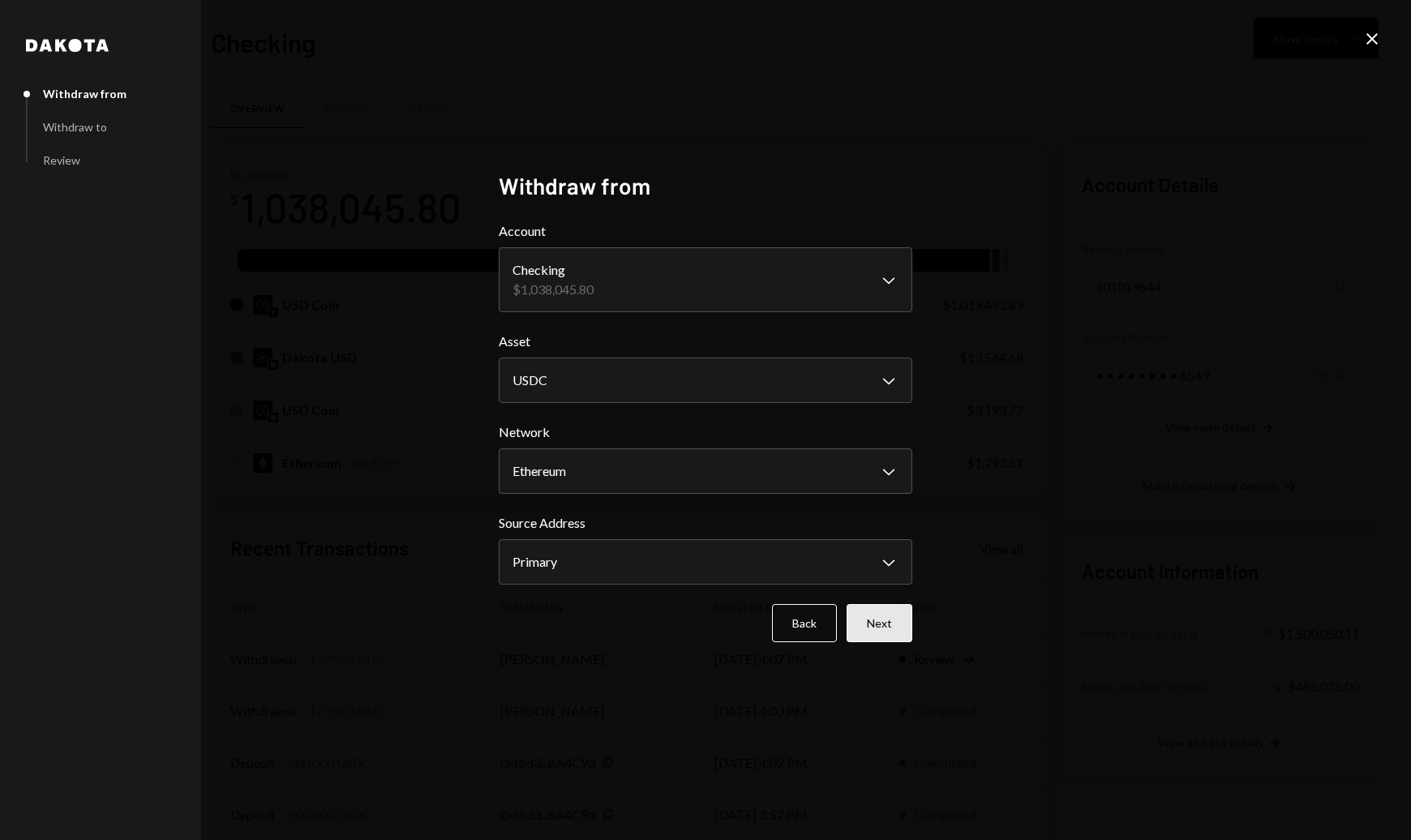
click at [895, 631] on button "Next" at bounding box center [879, 622] width 66 height 38
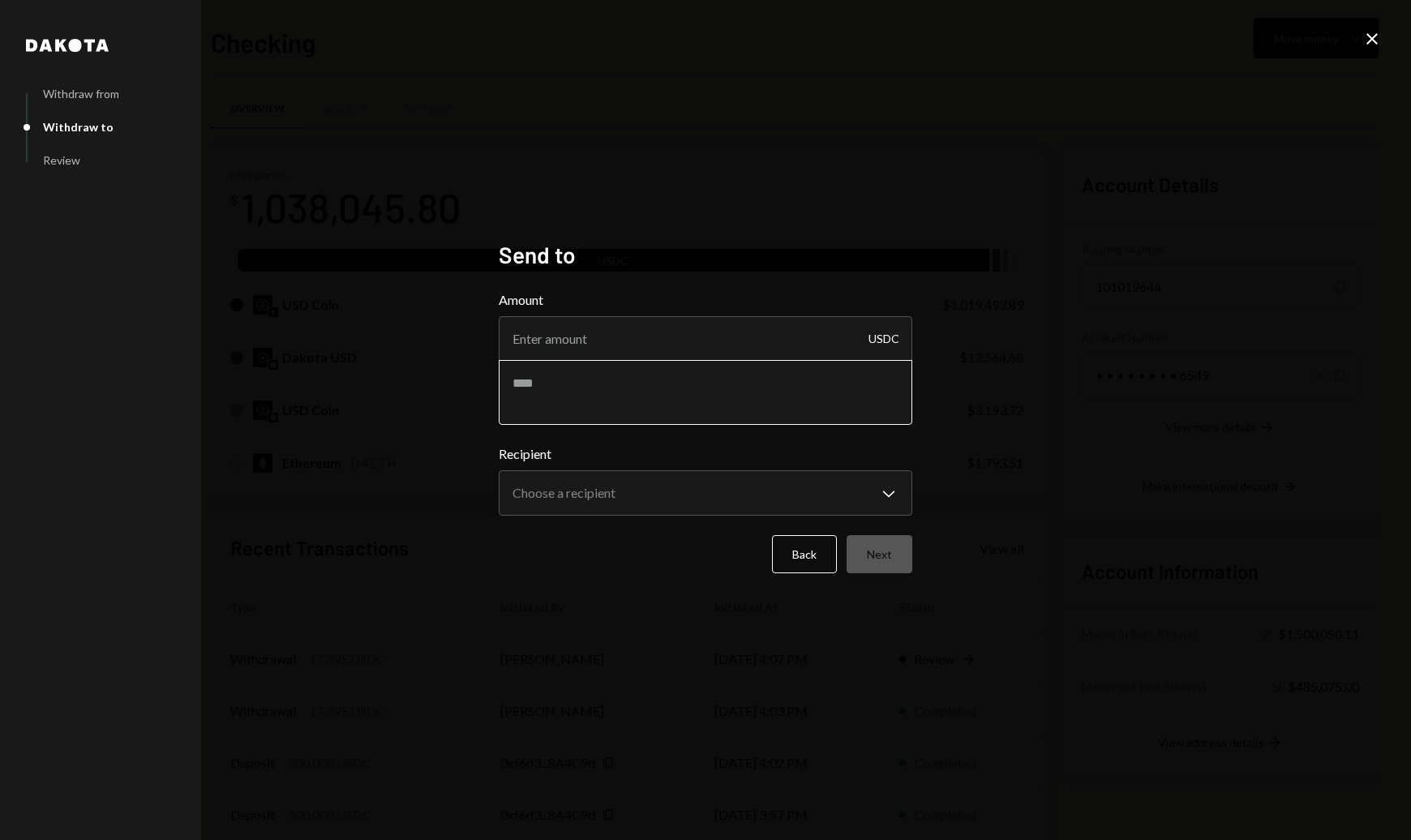
drag, startPoint x: 658, startPoint y: 356, endPoint x: 661, endPoint y: 368, distance: 12.4
click at [655, 359] on input "Amount" at bounding box center [706, 339] width 414 height 46
type input "17995"
type textarea "*"
type textarea "**********"
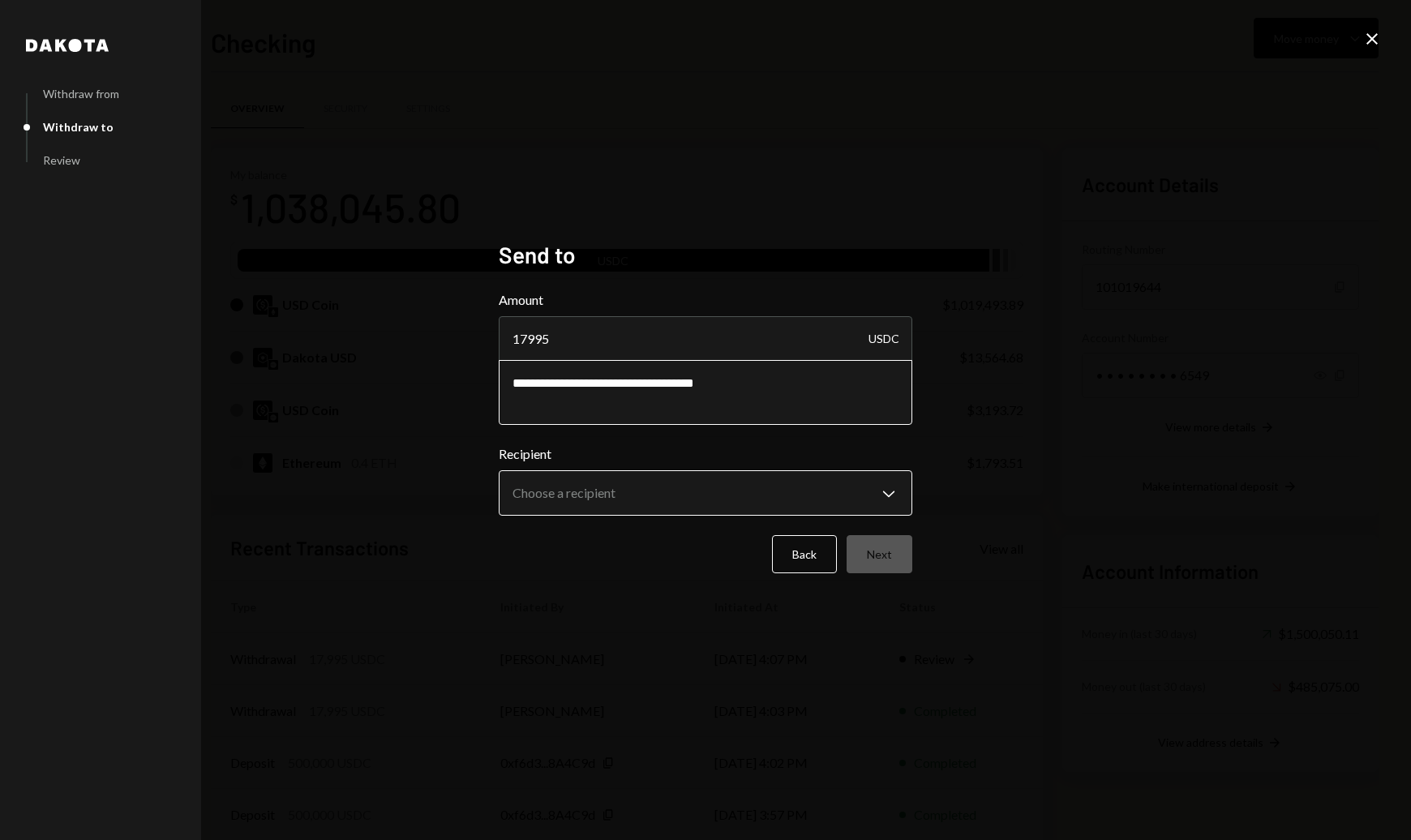
click at [794, 490] on body "A Abstract Foundat... Caret Down Home Home Inbox Inbox Activities Transactions …" at bounding box center [706, 420] width 1411 height 840
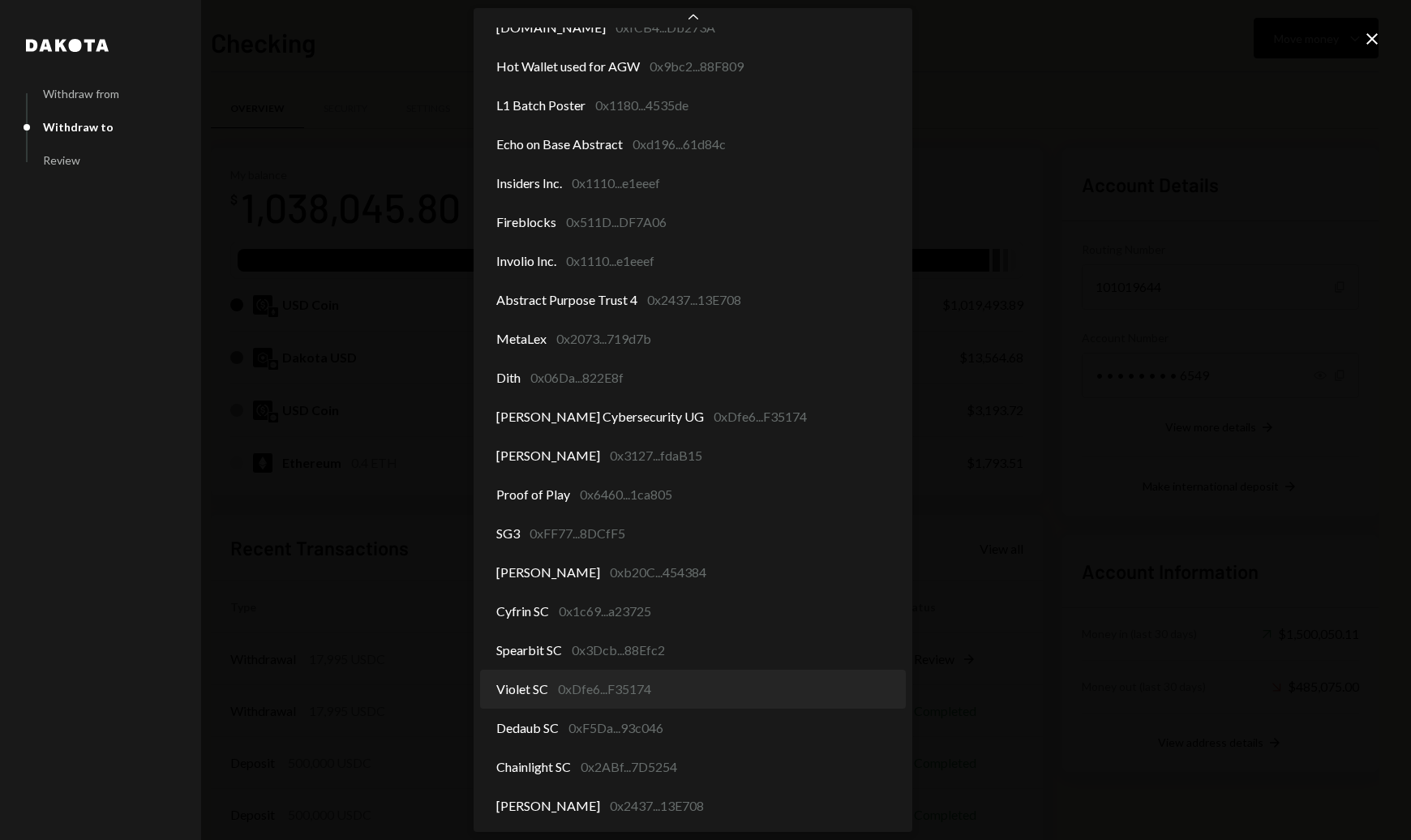
select select "**********"
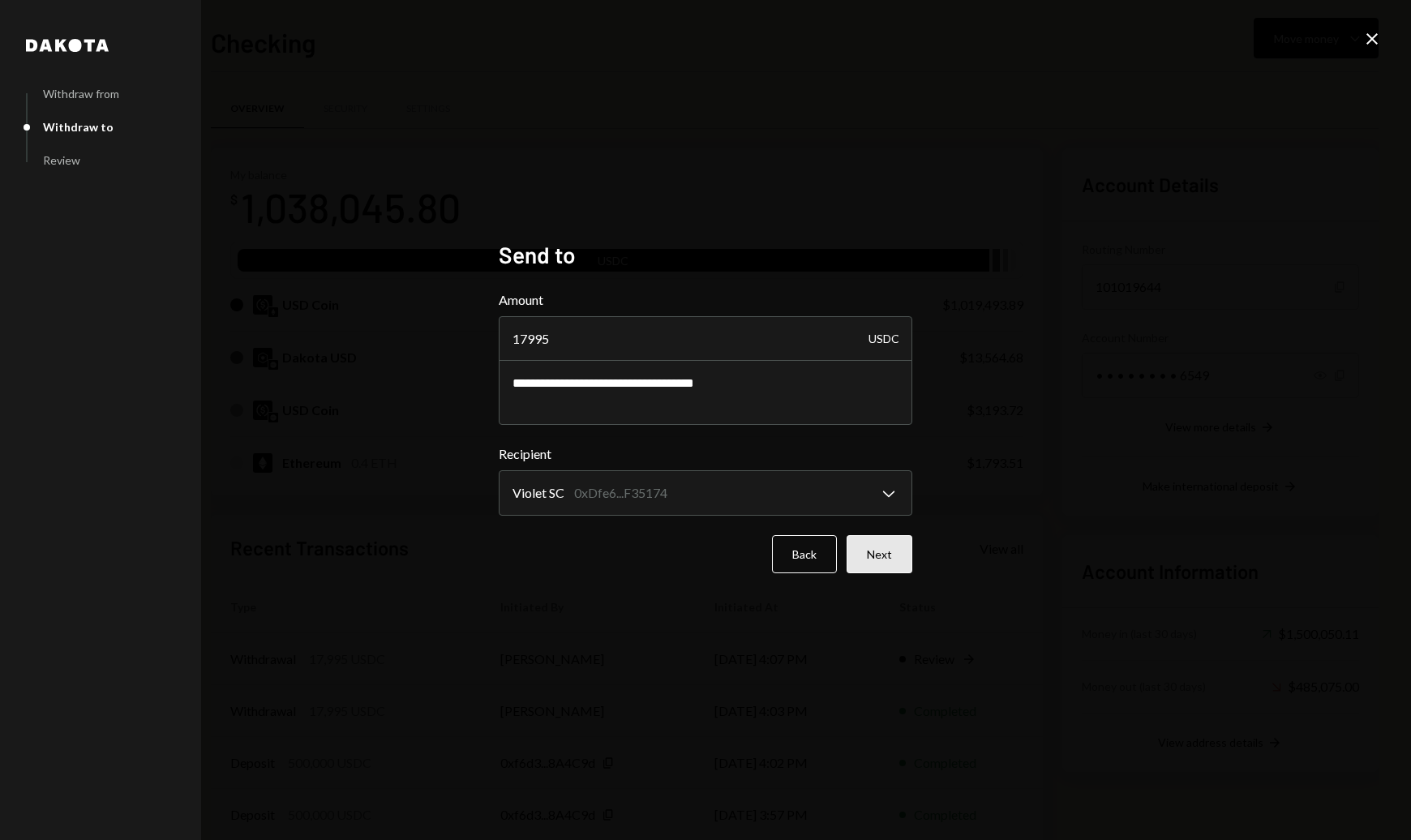
click at [893, 555] on button "Next" at bounding box center [879, 554] width 66 height 38
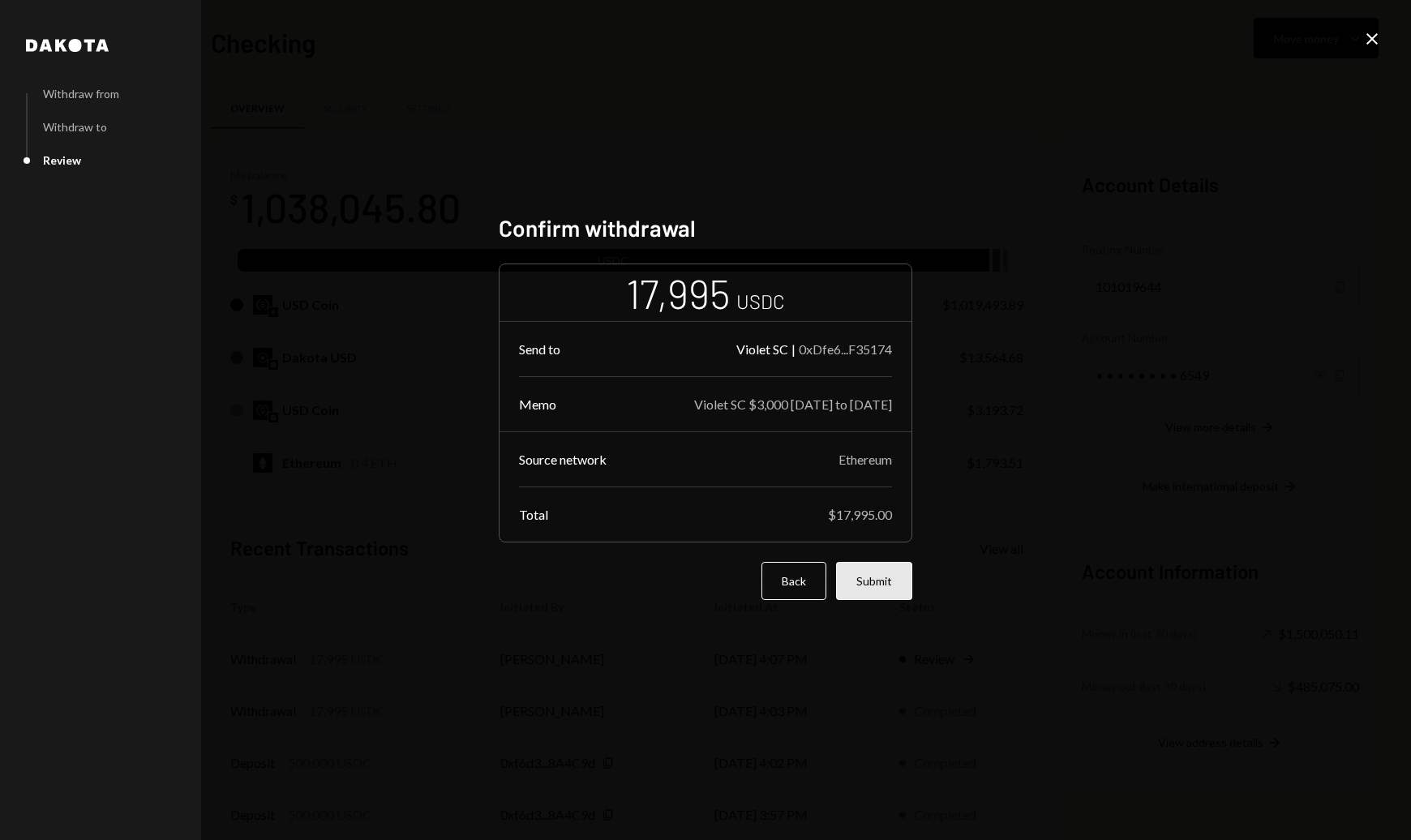
click at [899, 565] on button "Submit" at bounding box center [874, 581] width 77 height 38
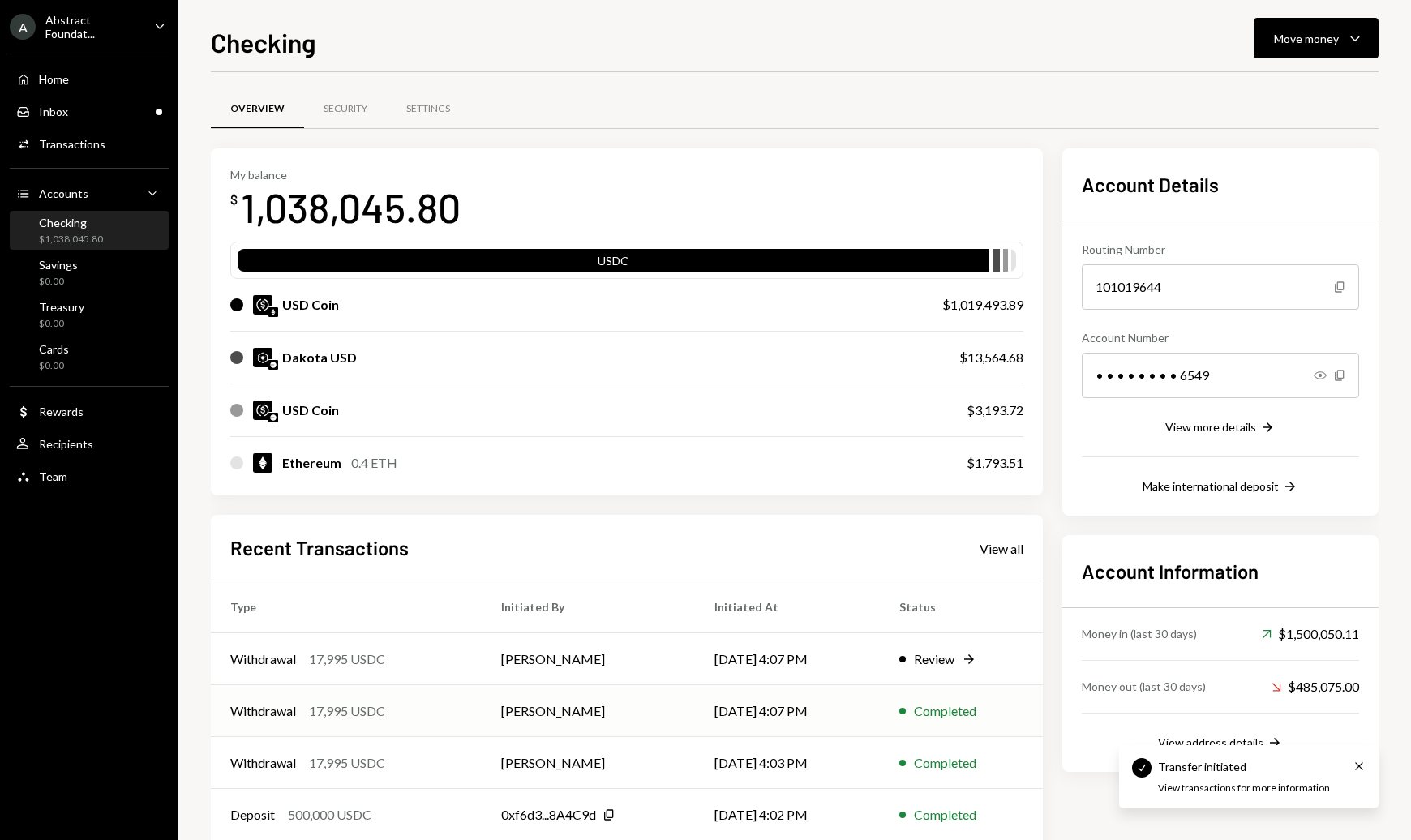
click at [442, 714] on div "Withdrawal 17,995 USDC" at bounding box center [346, 711] width 232 height 20
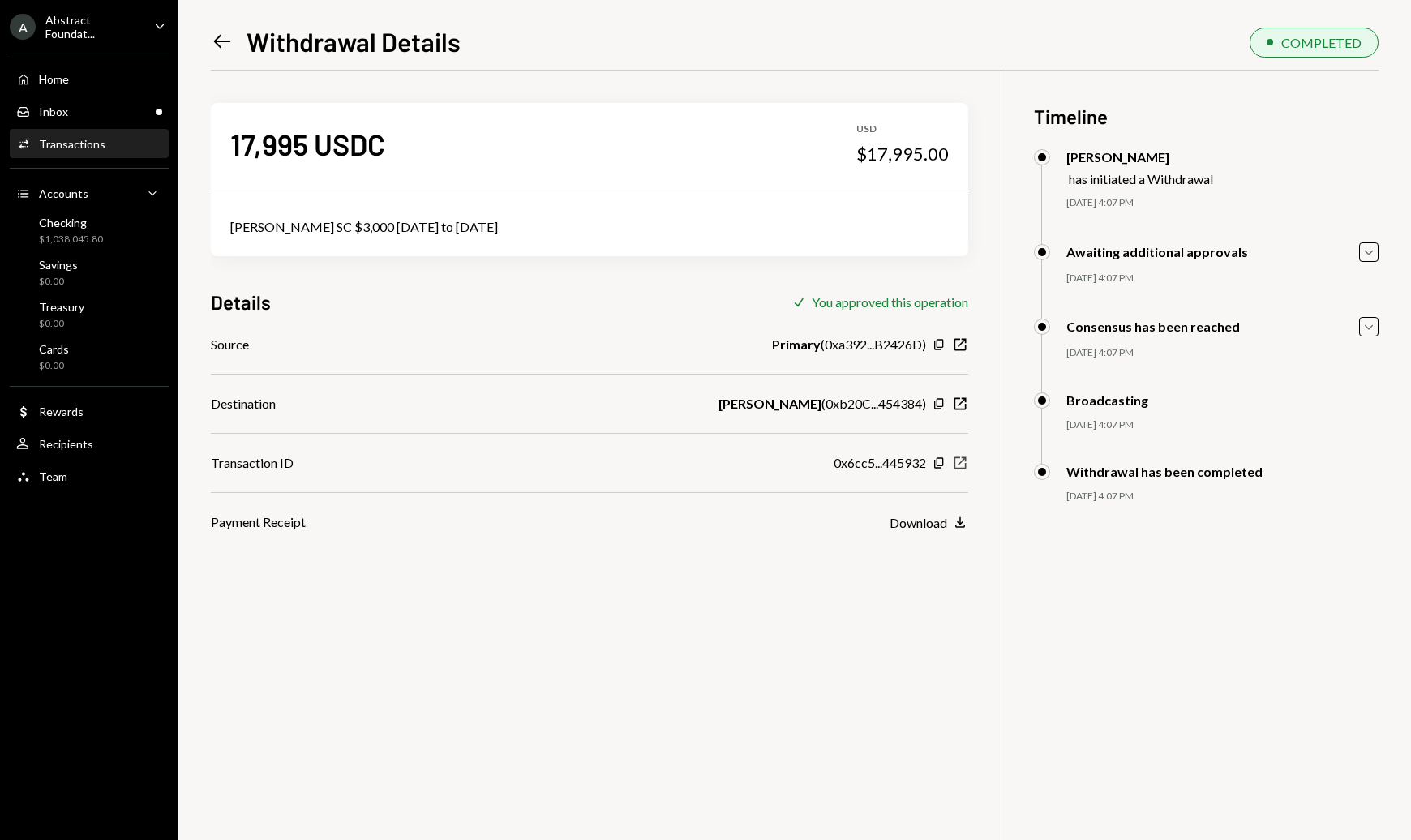
click at [960, 469] on icon "New Window" at bounding box center [960, 463] width 16 height 16
click at [225, 33] on icon "Left Arrow" at bounding box center [222, 42] width 23 height 23
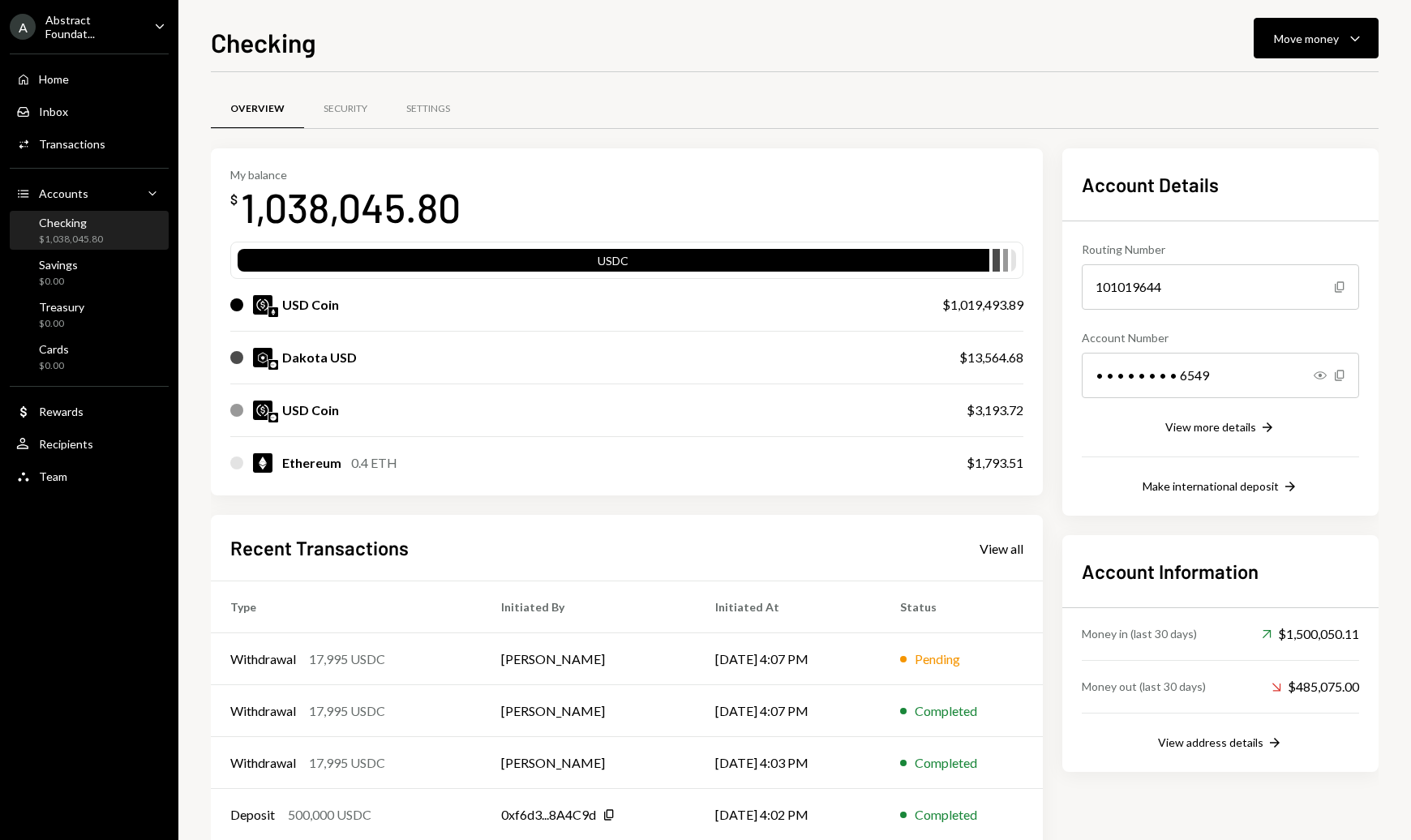
click at [1314, 77] on div "Overview Security Settings My balance $ 1,038,045.80 USDC USD Coin $1,019,493.8…" at bounding box center [794, 499] width 1167 height 853
click at [1325, 44] on div "Move money" at bounding box center [1306, 38] width 65 height 17
click at [1307, 86] on div "Send" at bounding box center [1303, 87] width 118 height 17
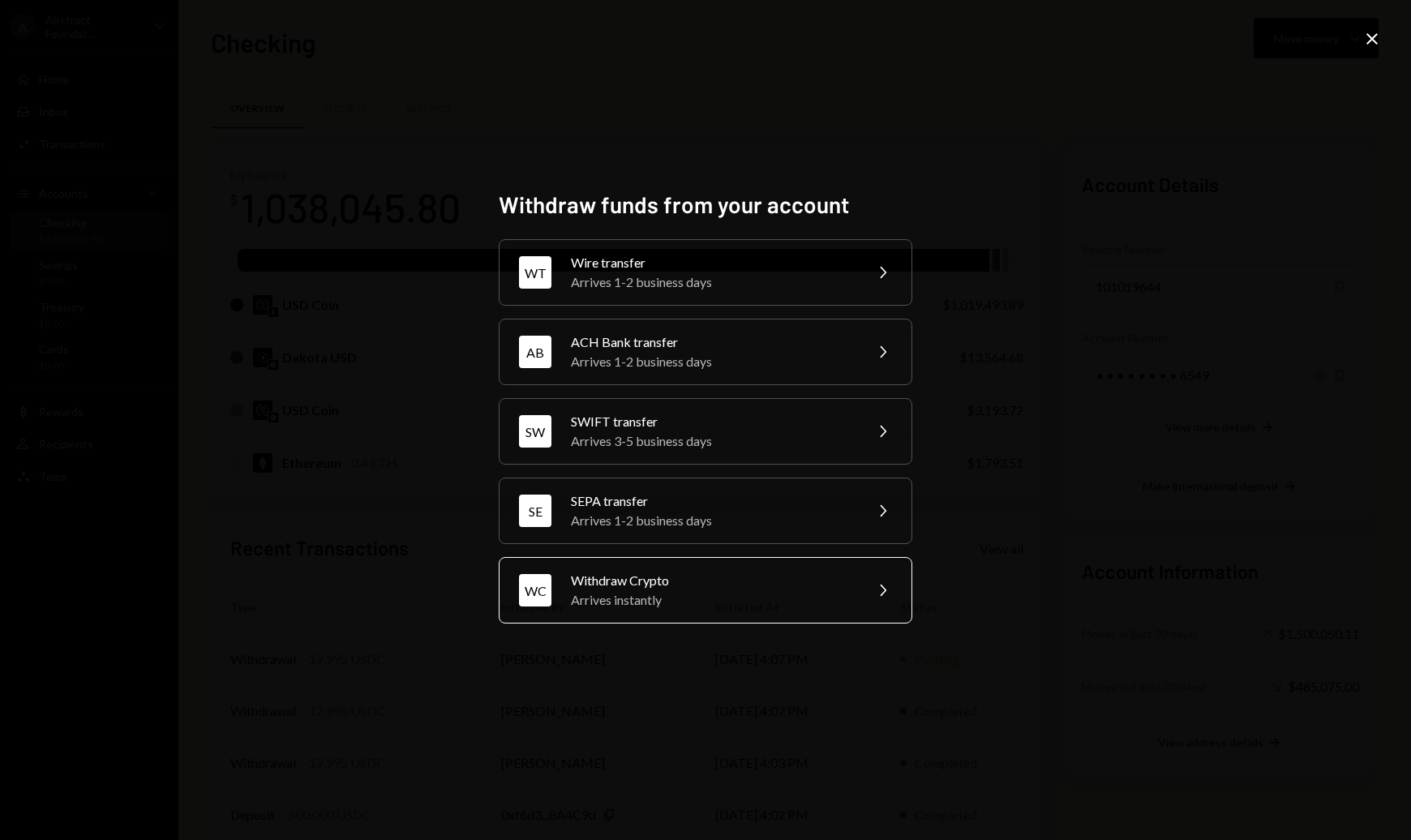
click at [692, 591] on div "Arrives instantly" at bounding box center [712, 600] width 282 height 20
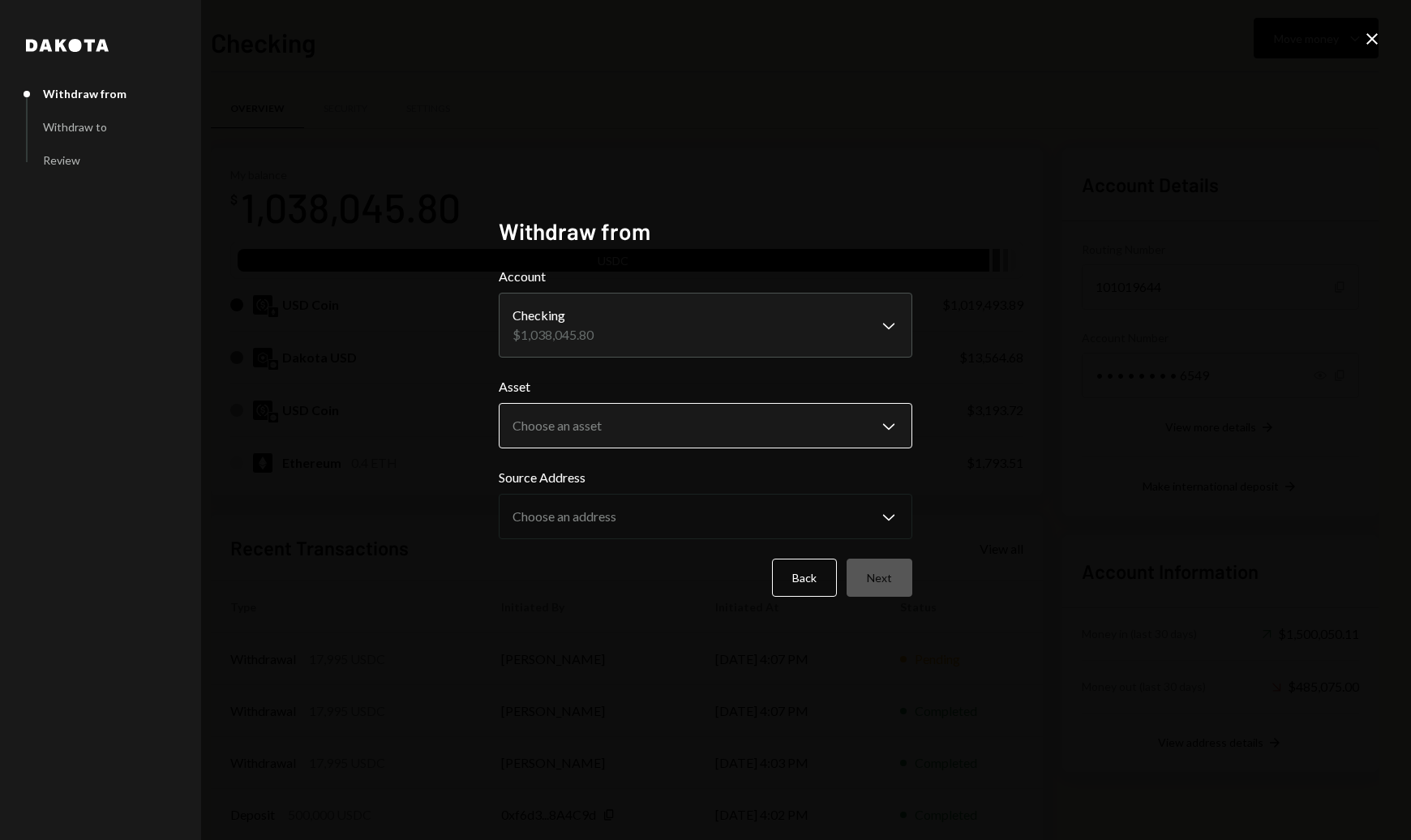
click at [643, 426] on body "A Abstract Foundat... Caret Down Home Home Inbox Inbox Activities Transactions …" at bounding box center [706, 420] width 1411 height 840
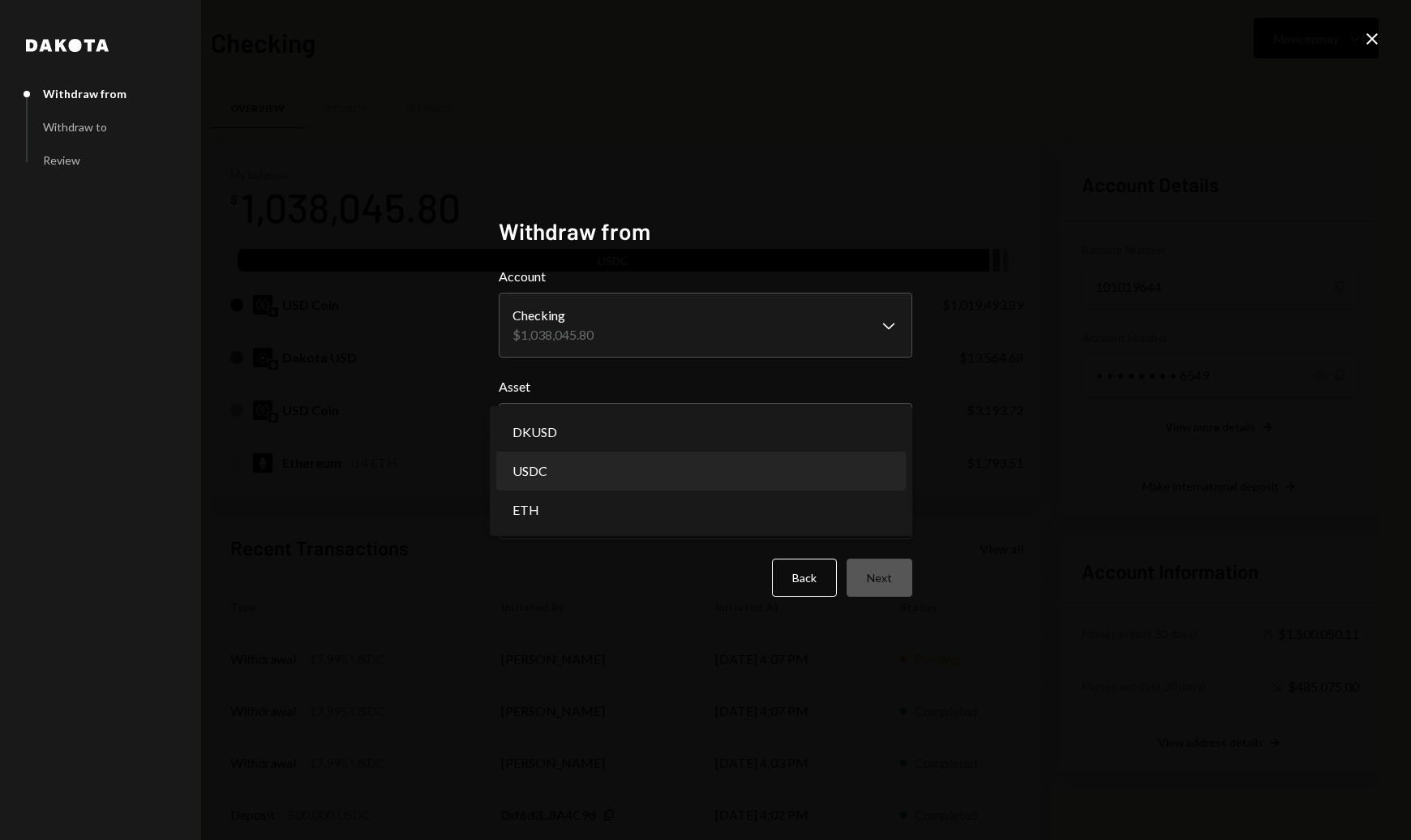
select select "****"
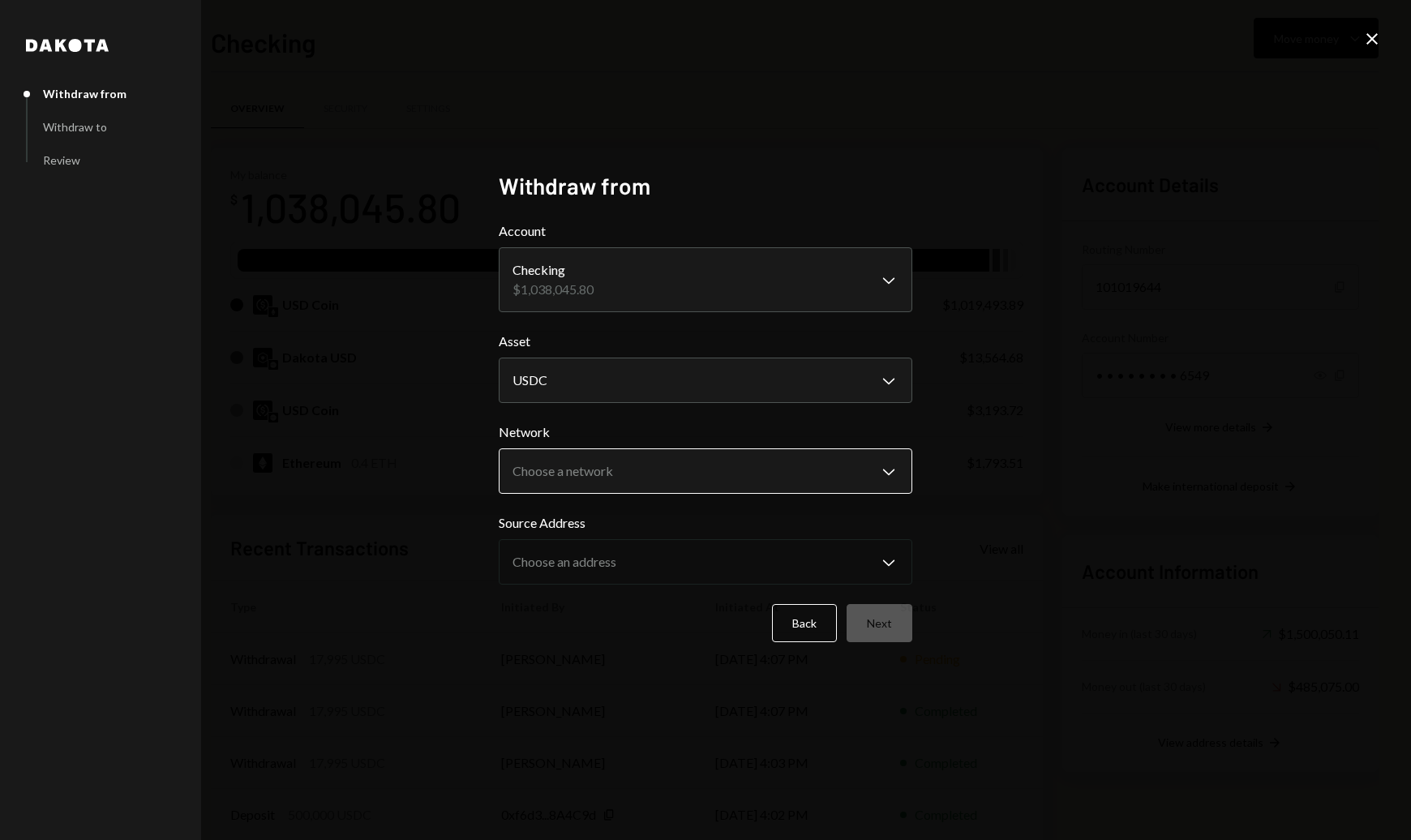
click at [747, 483] on body "A Abstract Foundat... Caret Down Home Home Inbox Inbox Activities Transactions …" at bounding box center [706, 420] width 1411 height 840
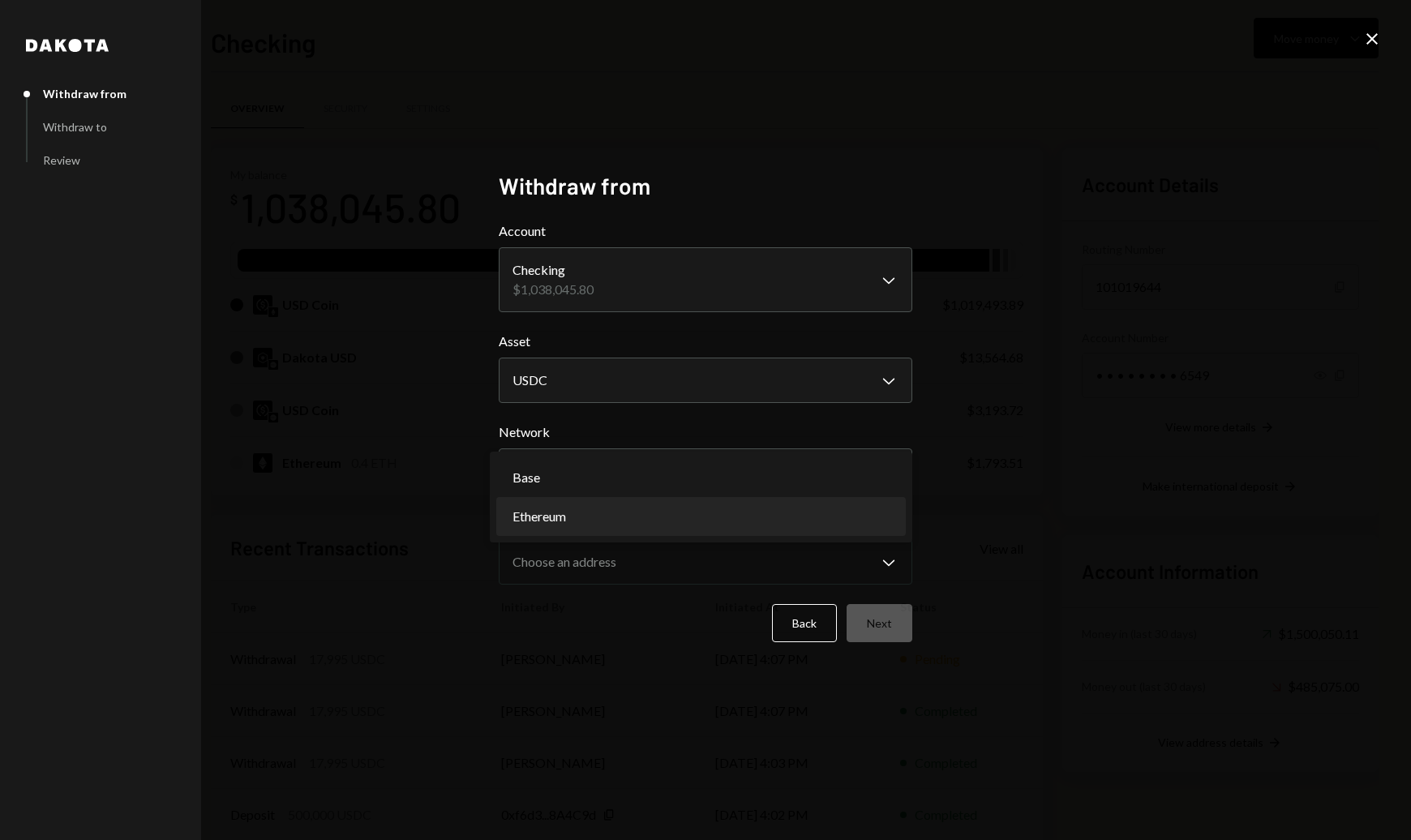
select select "**********"
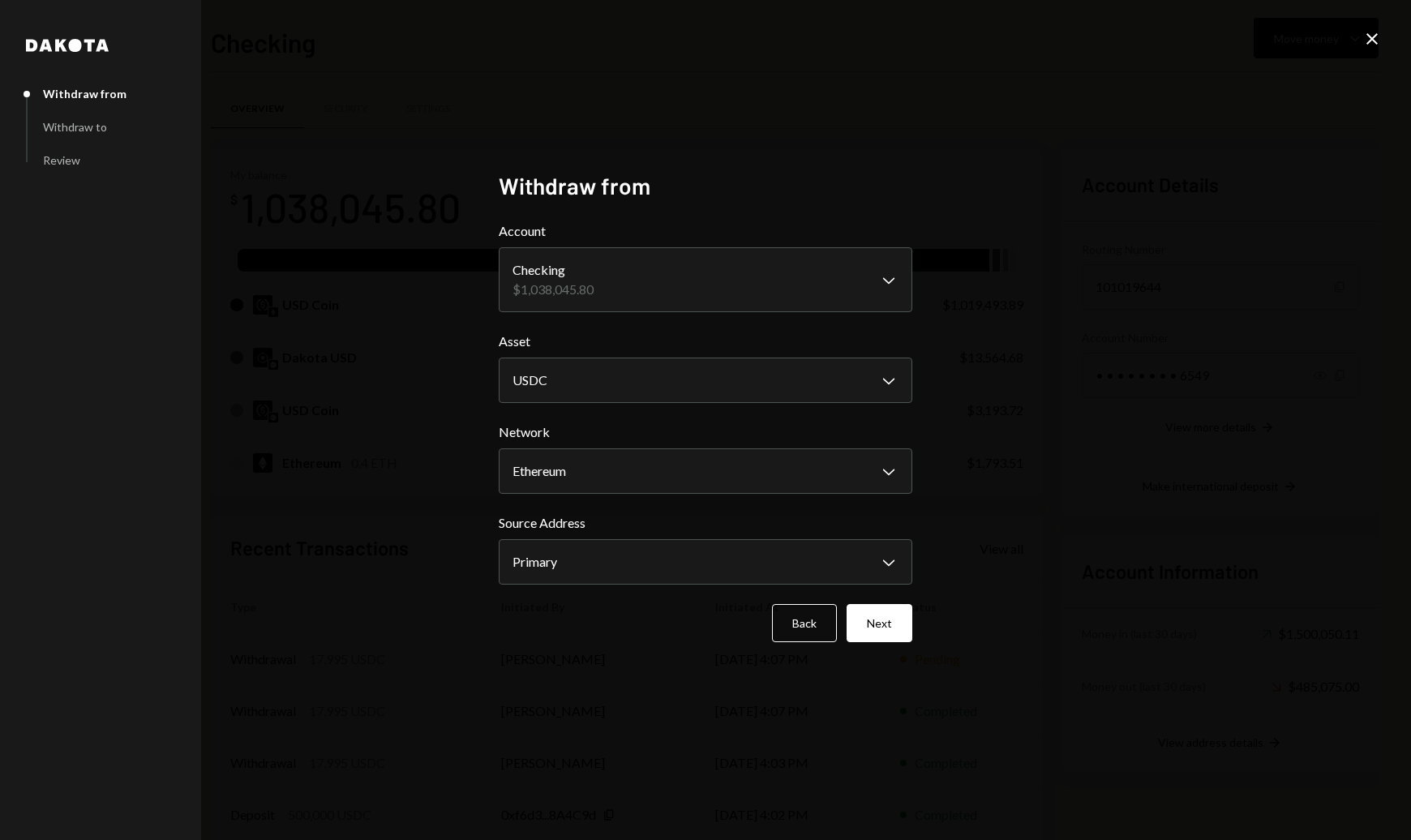
click at [892, 618] on button "Next" at bounding box center [879, 622] width 66 height 38
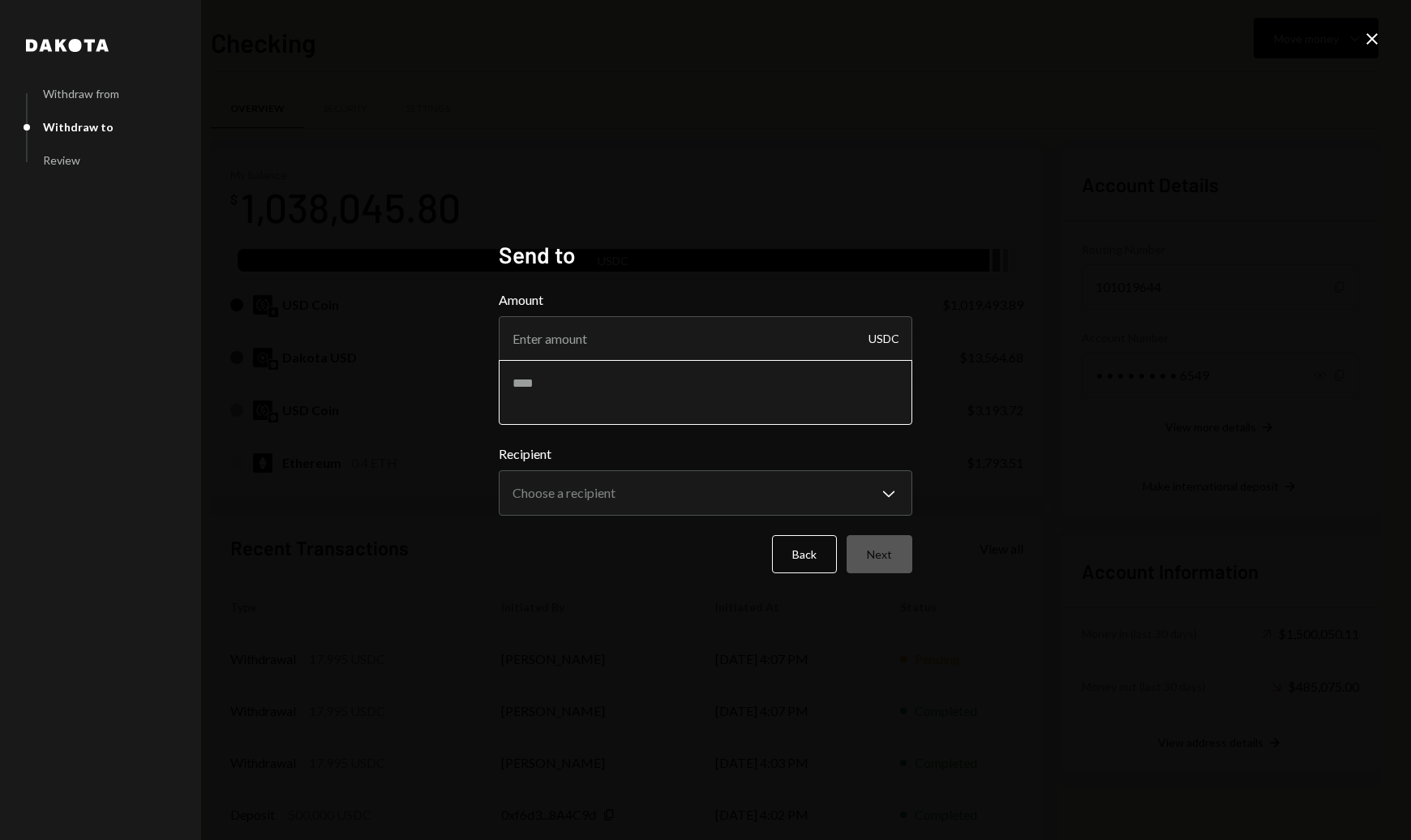
drag, startPoint x: 667, startPoint y: 342, endPoint x: 731, endPoint y: 363, distance: 67.4
click at [706, 357] on input "Amount" at bounding box center [706, 339] width 414 height 46
type input "17995"
type textarea "**********"
click at [715, 493] on body "A Abstract Foundat... Caret Down Home Home Inbox Inbox Activities Transactions …" at bounding box center [706, 420] width 1411 height 840
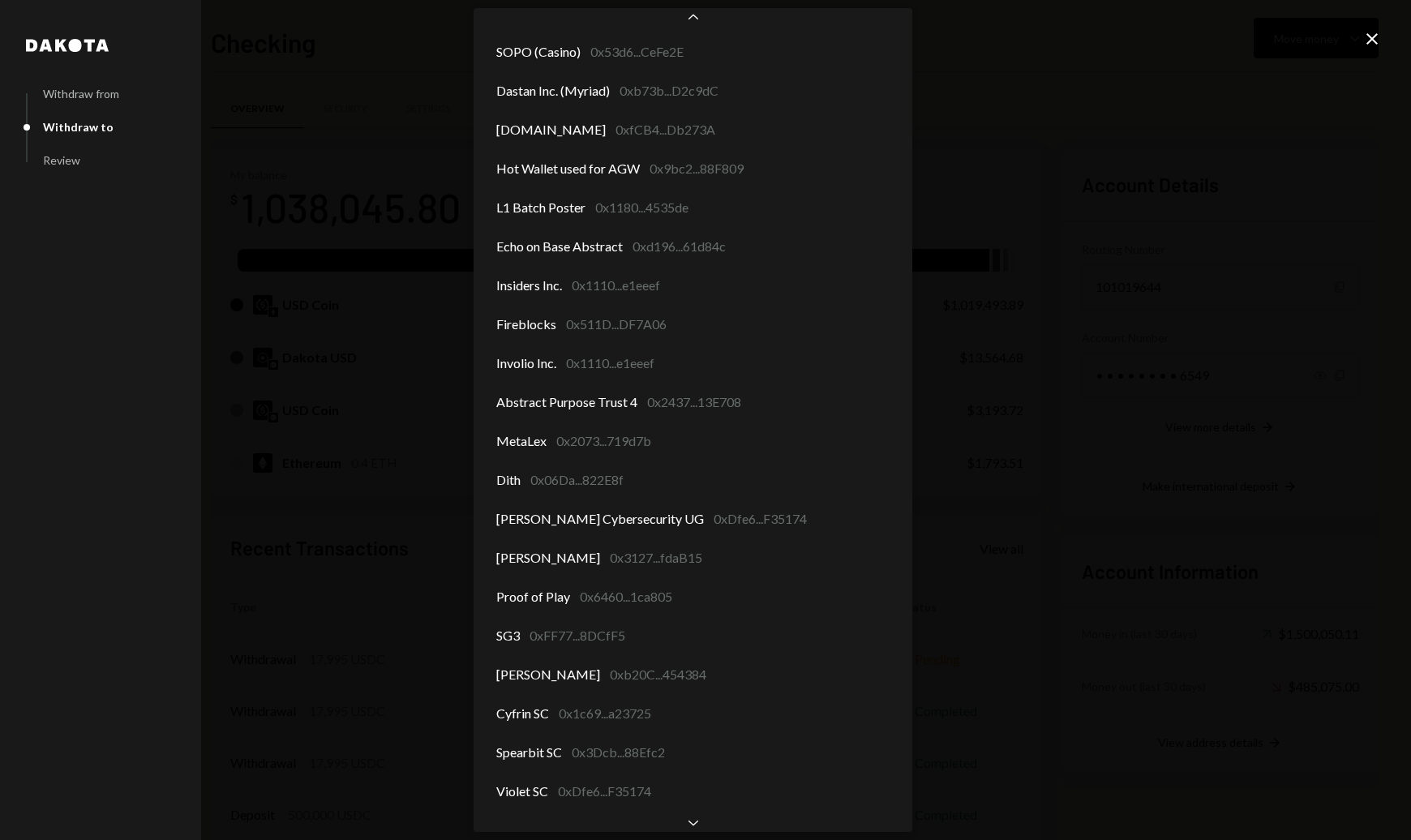
scroll to position [999, 0]
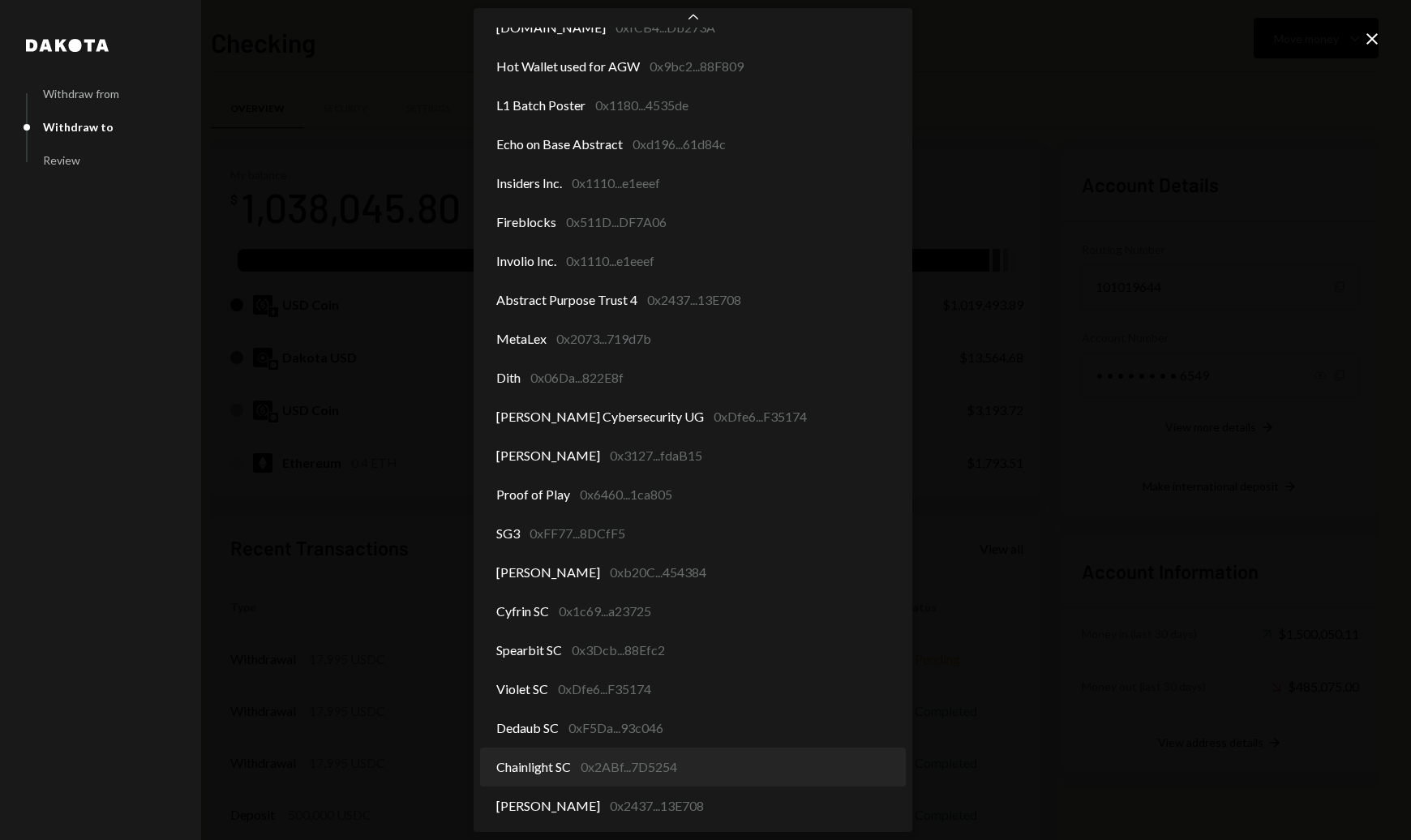
select select "**********"
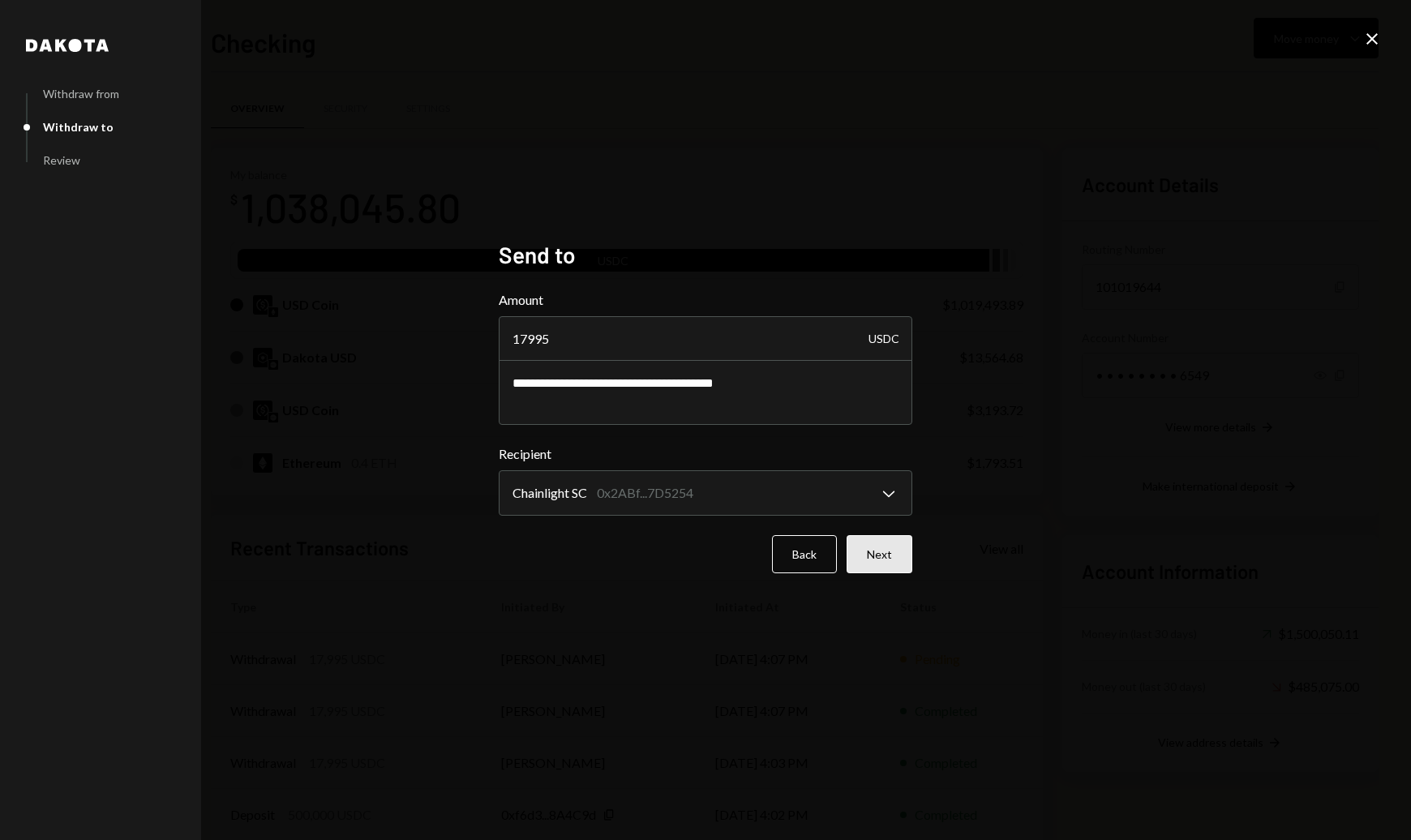
click at [893, 558] on button "Next" at bounding box center [879, 554] width 66 height 38
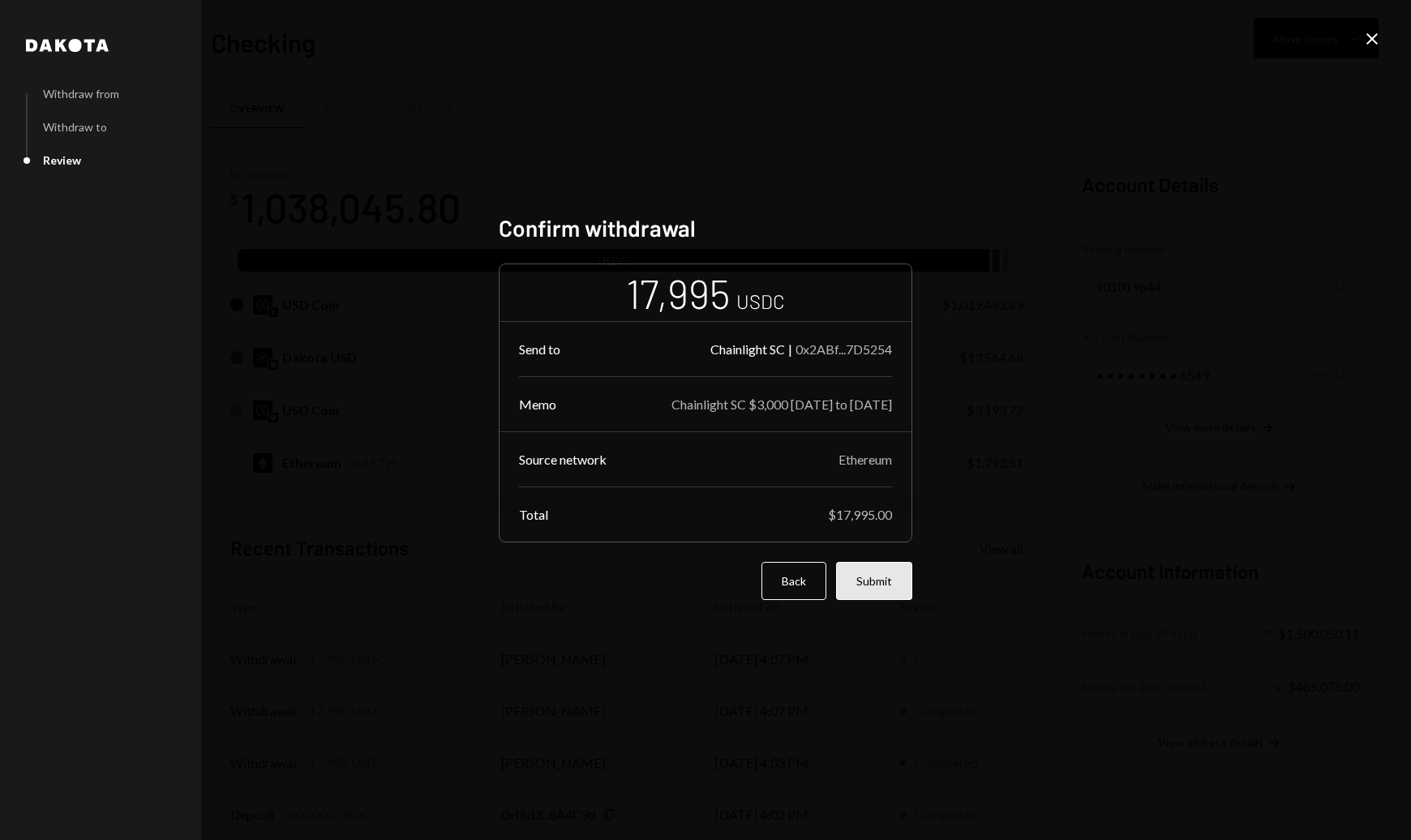
click at [880, 585] on button "Submit" at bounding box center [874, 581] width 77 height 38
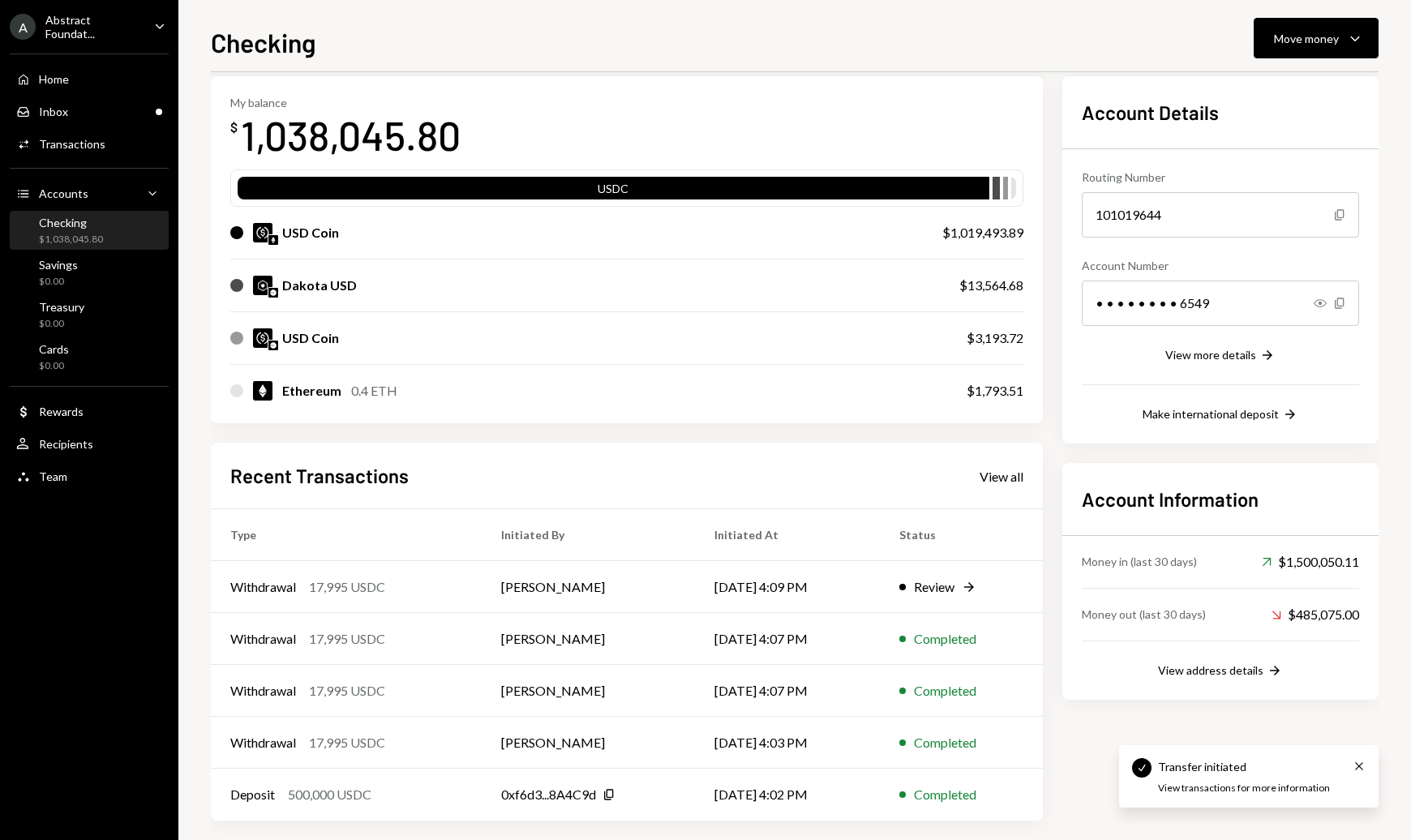
scroll to position [85, 0]
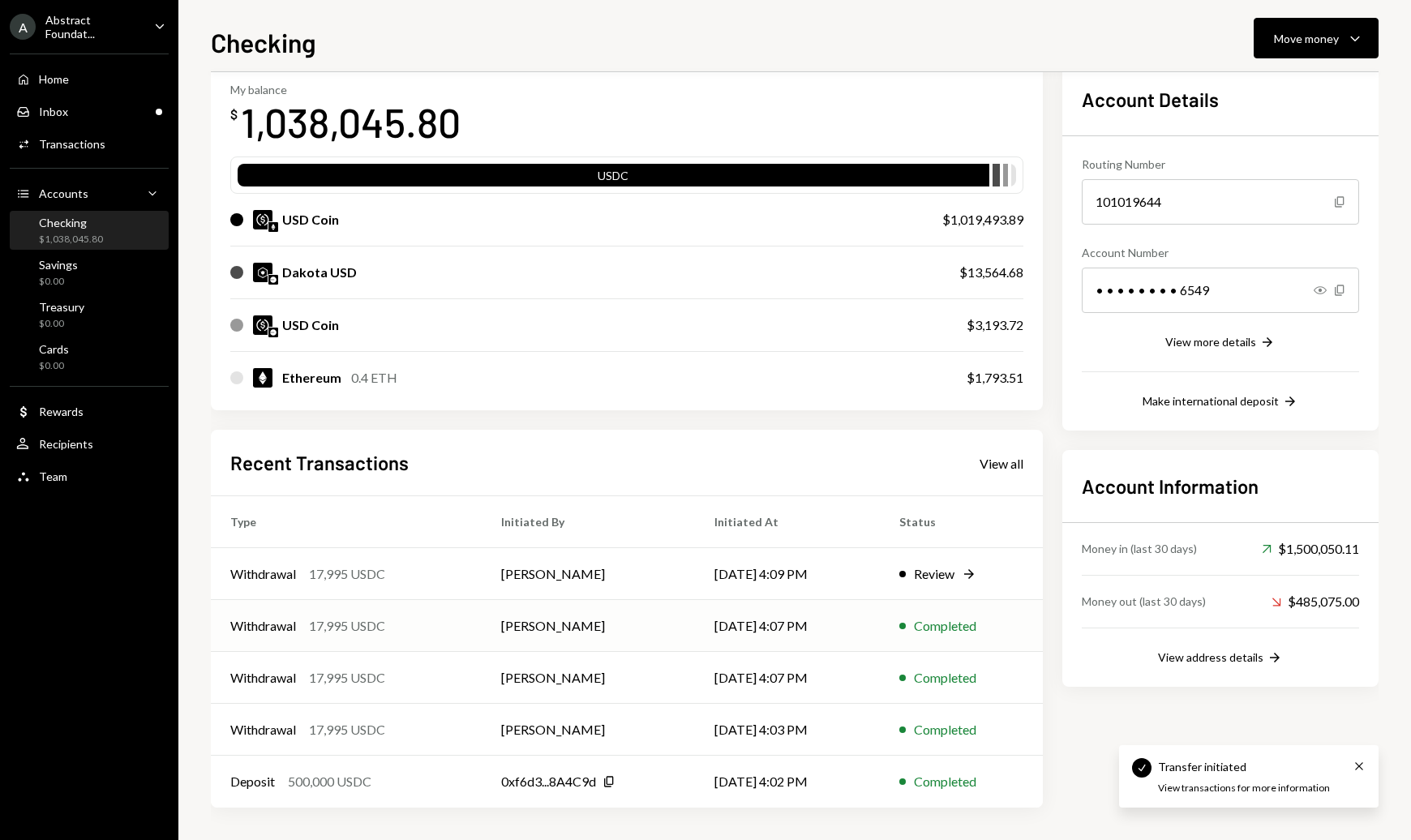
click at [459, 625] on td "Withdrawal 17,995 USDC" at bounding box center [346, 626] width 270 height 52
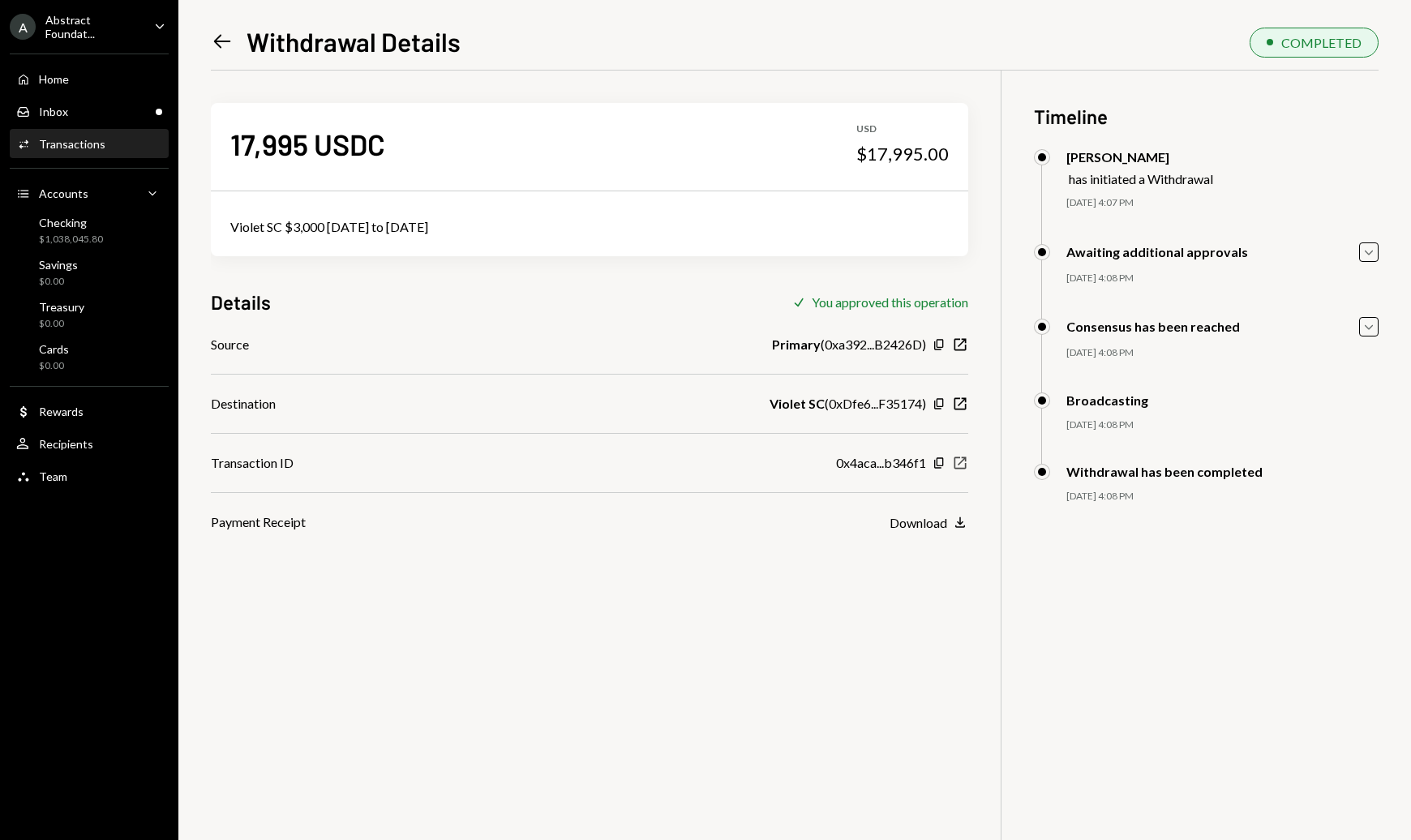
click at [960, 460] on icon "New Window" at bounding box center [960, 463] width 16 height 16
